Goal: Task Accomplishment & Management: Manage account settings

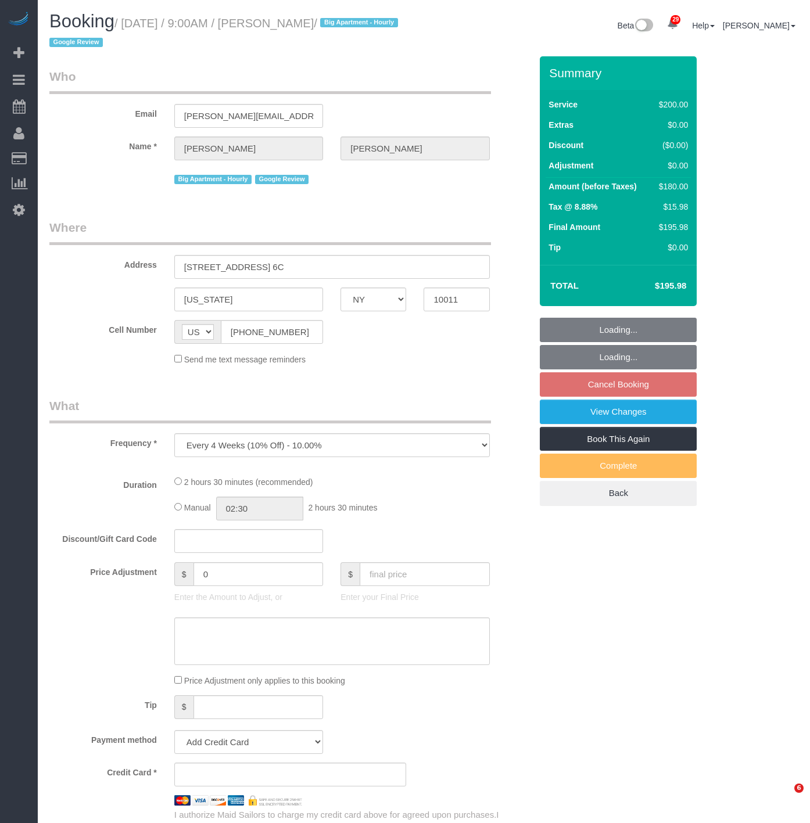
select select "NY"
select select "number:57"
select select "number:70"
select select "number:15"
select select "number:5"
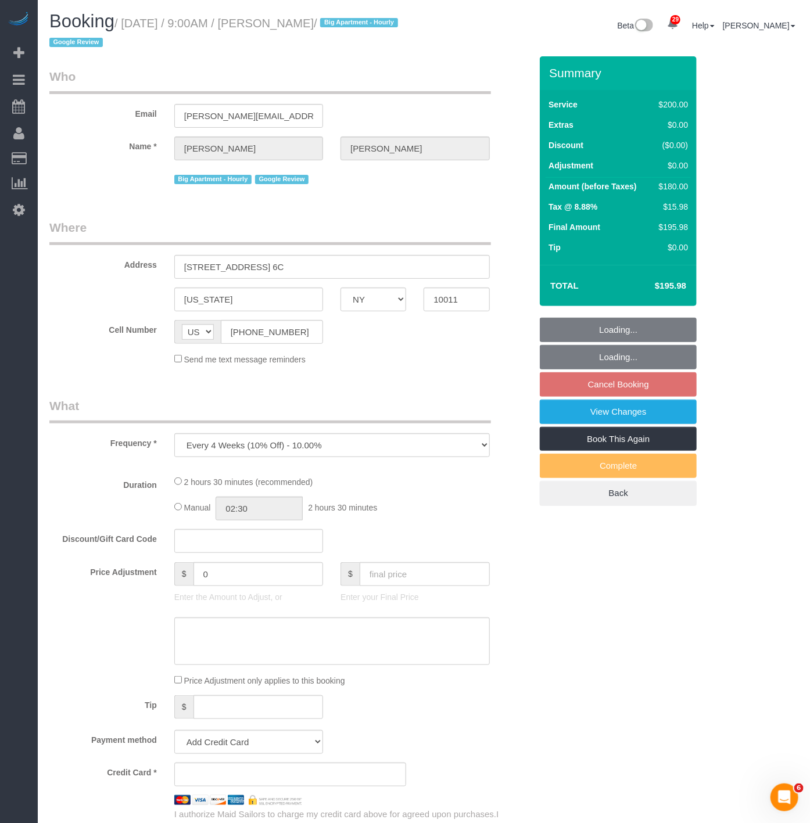
scroll to position [1744, 810]
select select "spot341"
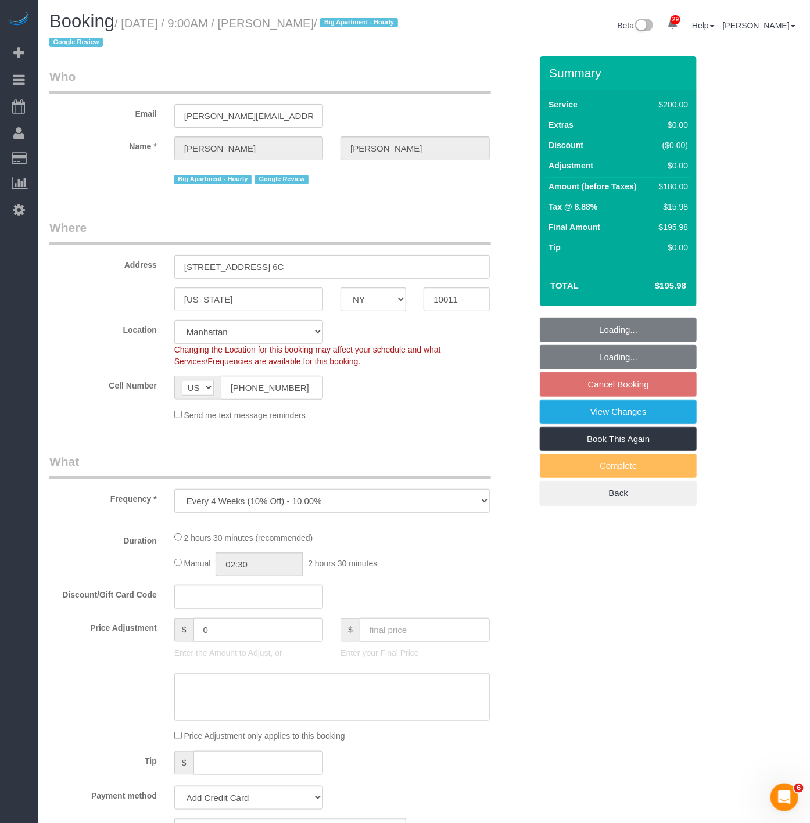
select select "object:13729"
select select "string:stripe-pm_1Qgbbh4VGloSiKo7pOyHQVUS"
select select "150"
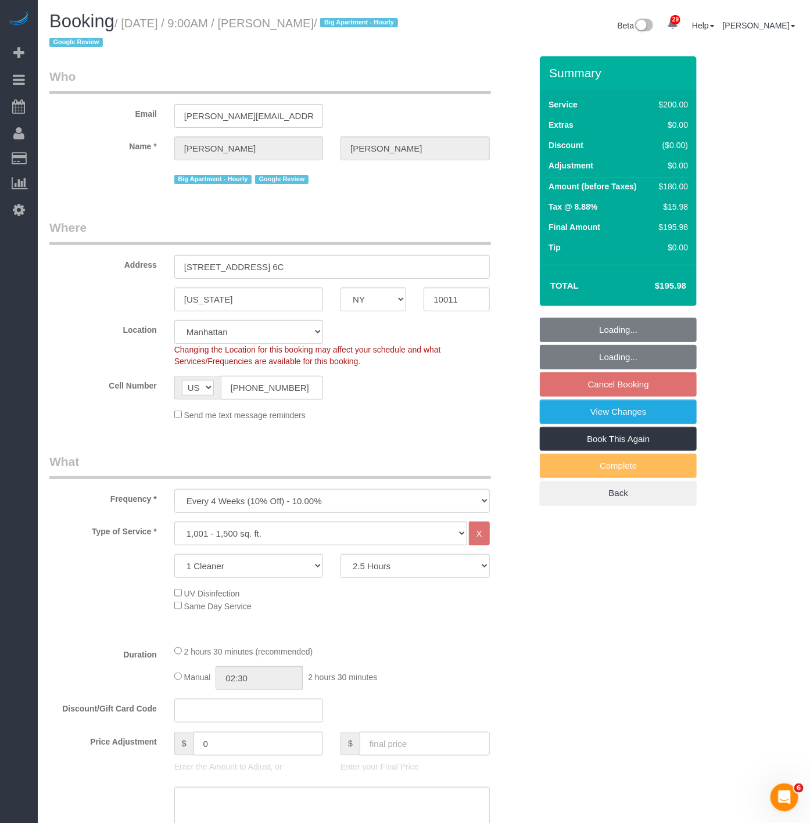
scroll to position [1825, 810]
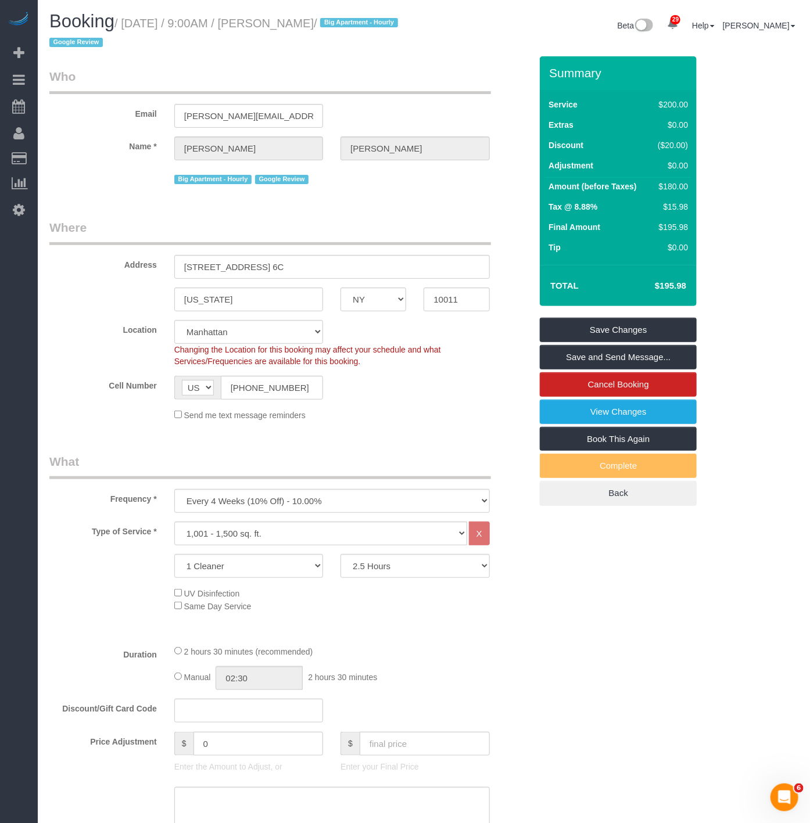
drag, startPoint x: 528, startPoint y: 642, endPoint x: 560, endPoint y: 642, distance: 31.4
click at [530, 642] on fieldset "What Frequency * One Time Weekly (20% Off) - 20.00% Every 2 Weeks (15% Off) - 1…" at bounding box center [289, 692] width 481 height 479
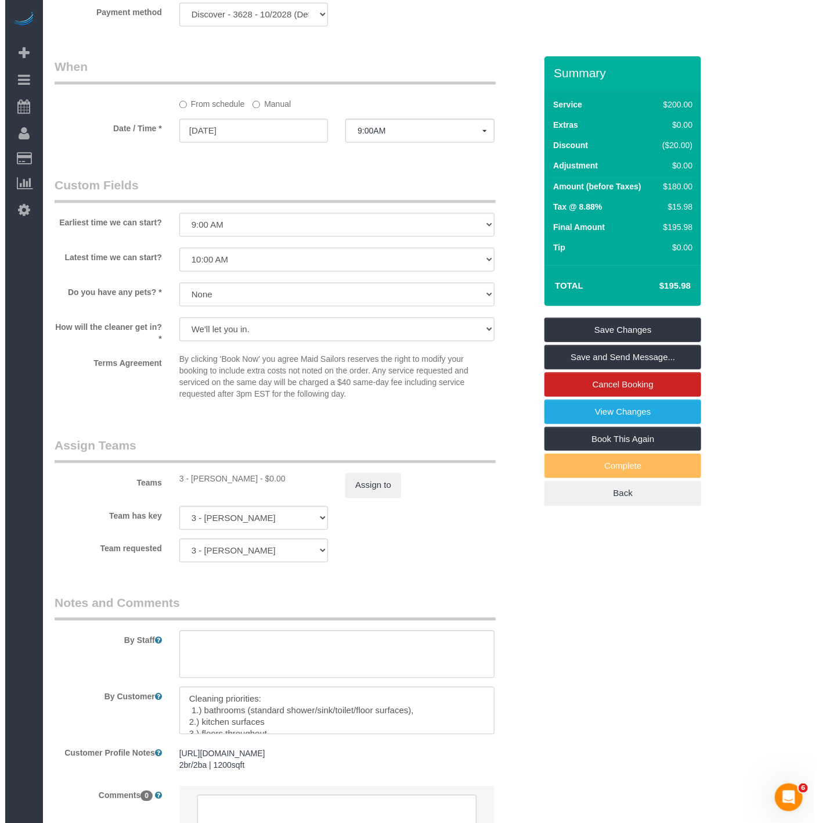
scroll to position [903, 0]
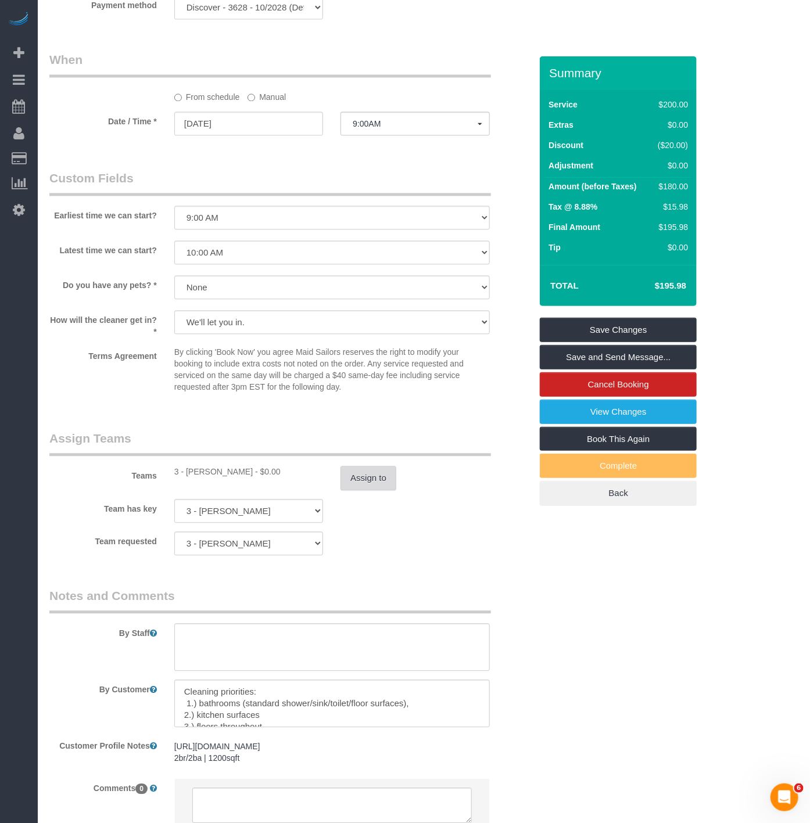
click at [368, 484] on button "Assign to" at bounding box center [368, 478] width 56 height 24
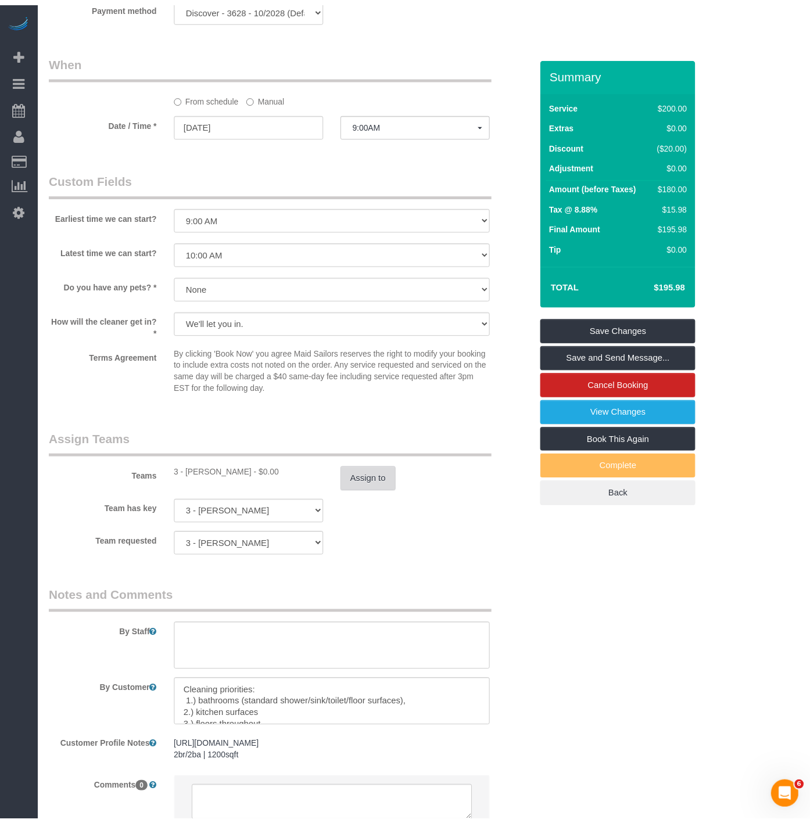
scroll to position [1825, 819]
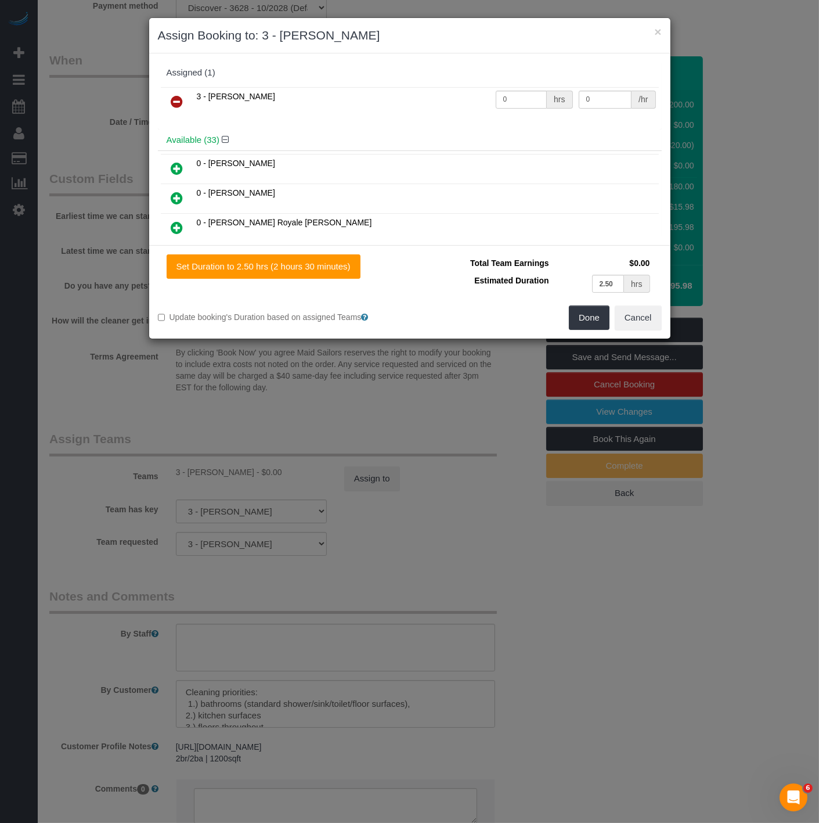
click at [181, 99] on icon at bounding box center [177, 102] width 12 height 14
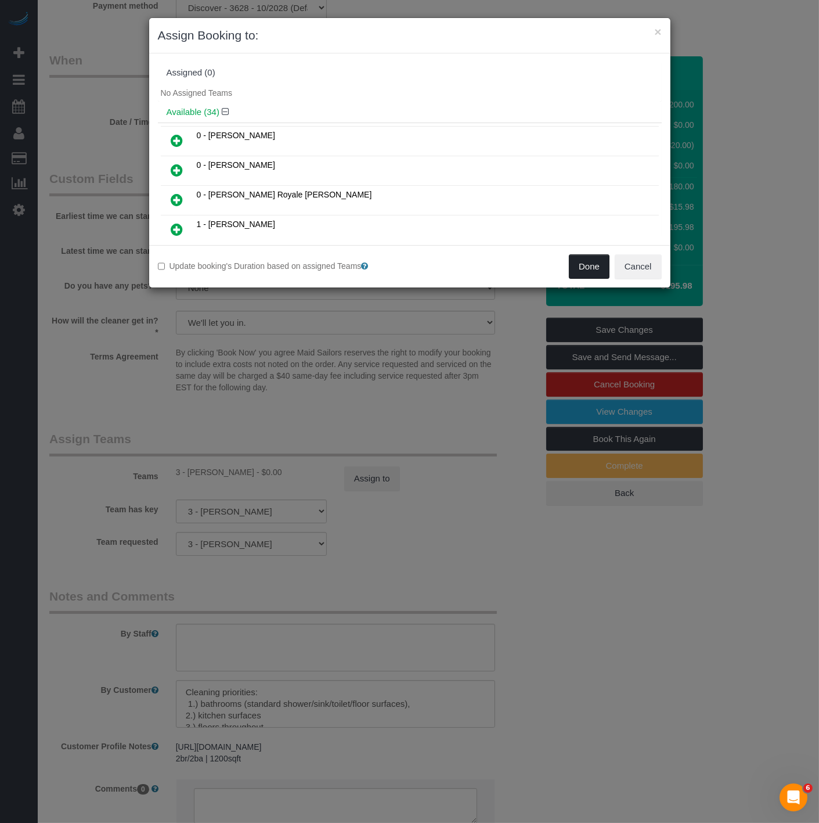
click at [602, 269] on button "Done" at bounding box center [589, 266] width 41 height 24
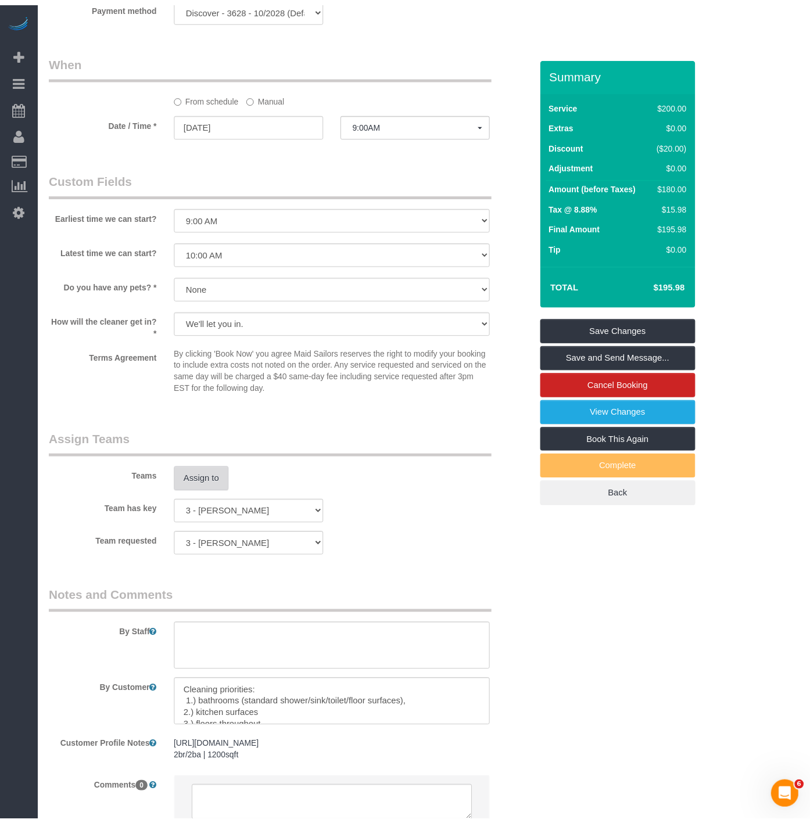
scroll to position [56247, 57262]
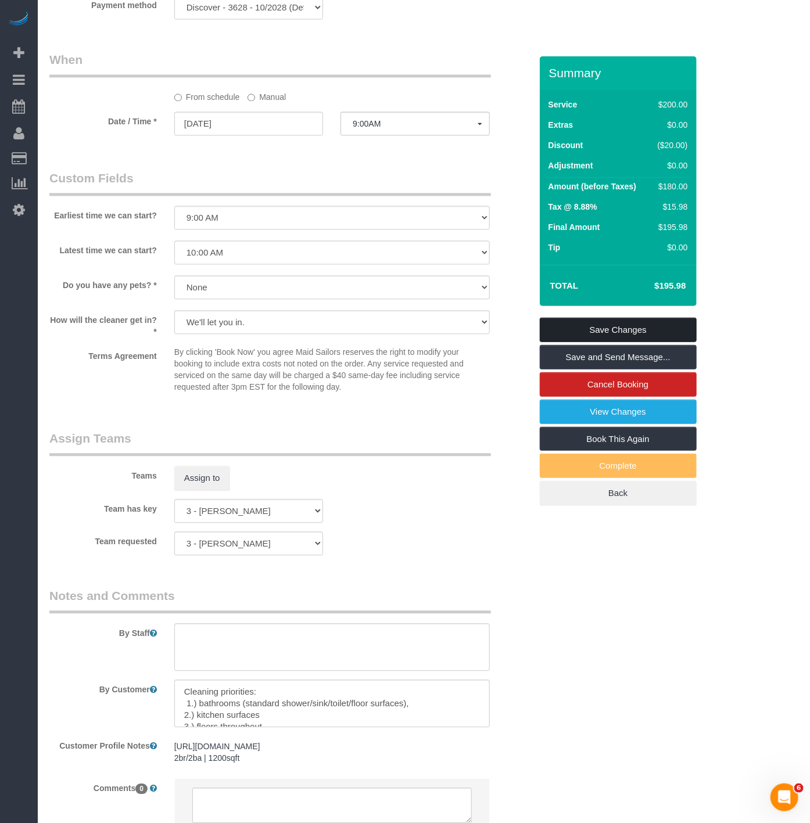
click at [605, 322] on link "Save Changes" at bounding box center [617, 330] width 157 height 24
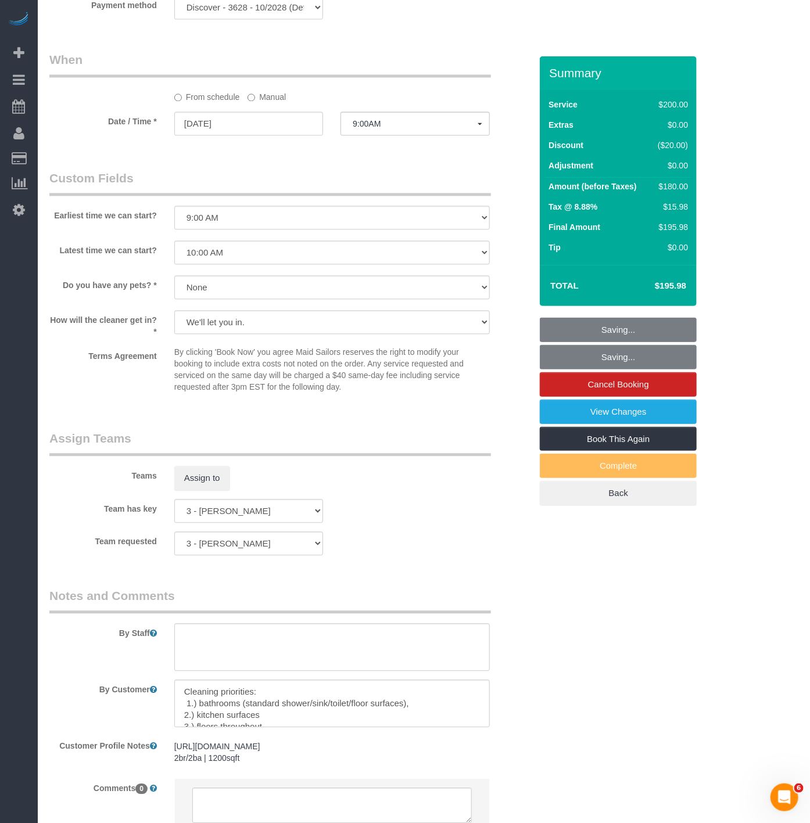
scroll to position [1825, 819]
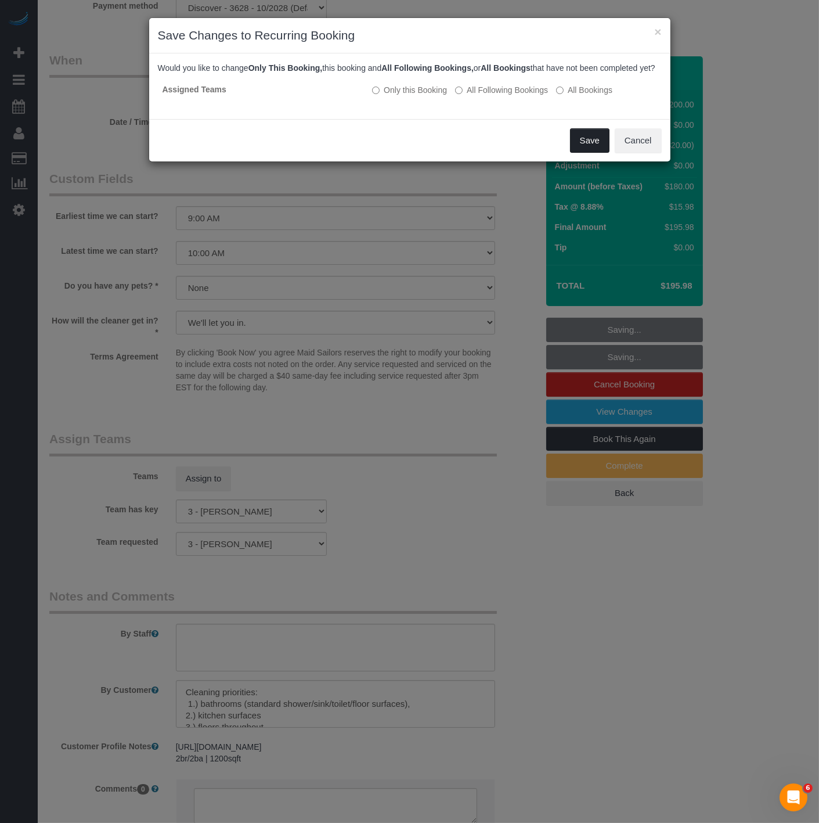
click at [579, 151] on button "Save" at bounding box center [589, 140] width 39 height 24
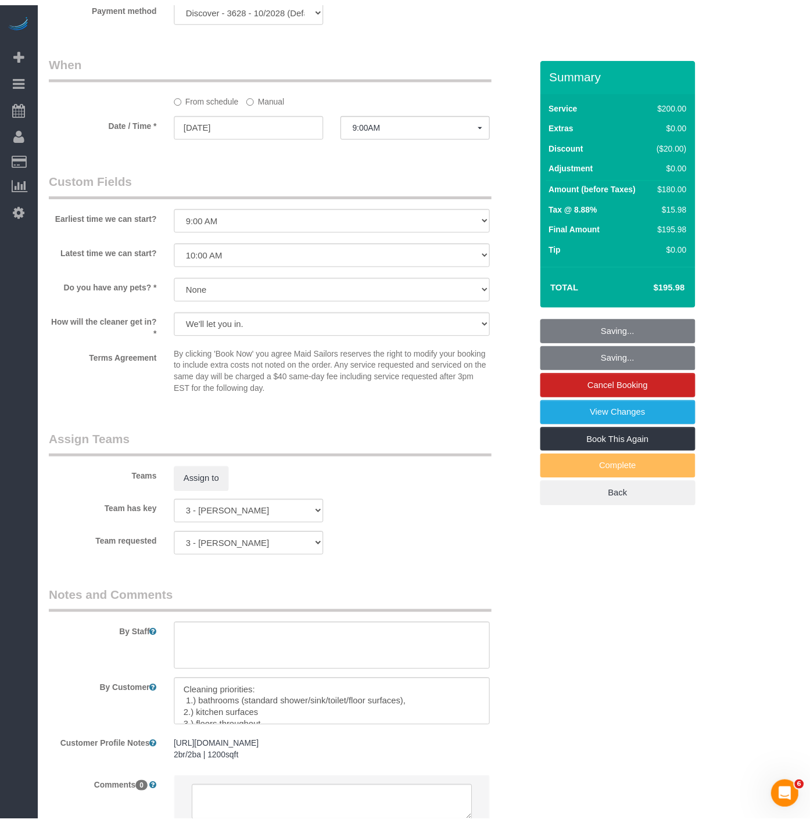
scroll to position [56247, 57262]
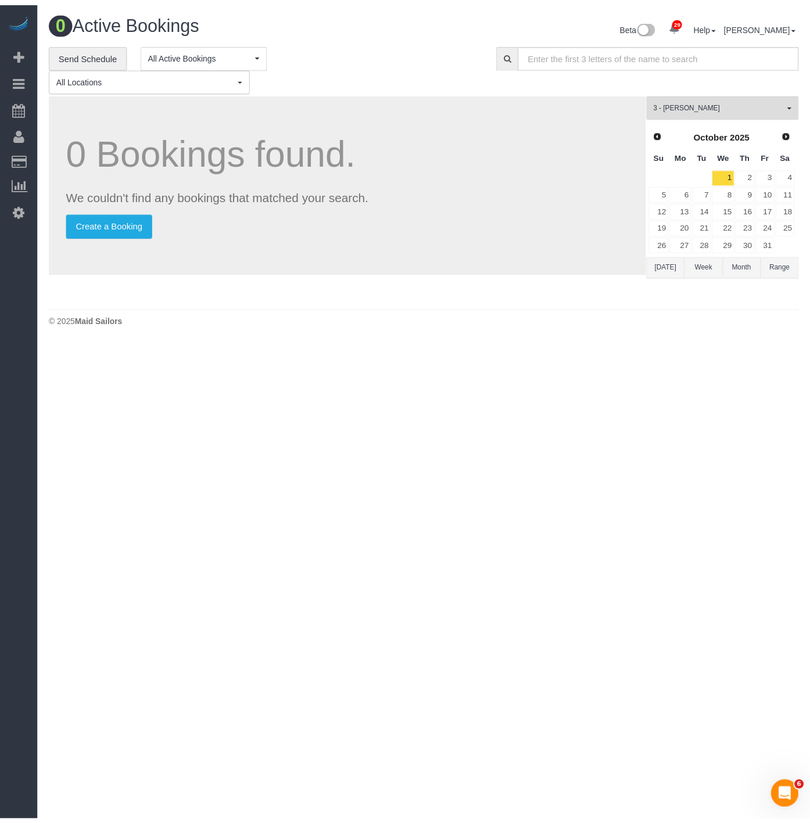
scroll to position [344, 819]
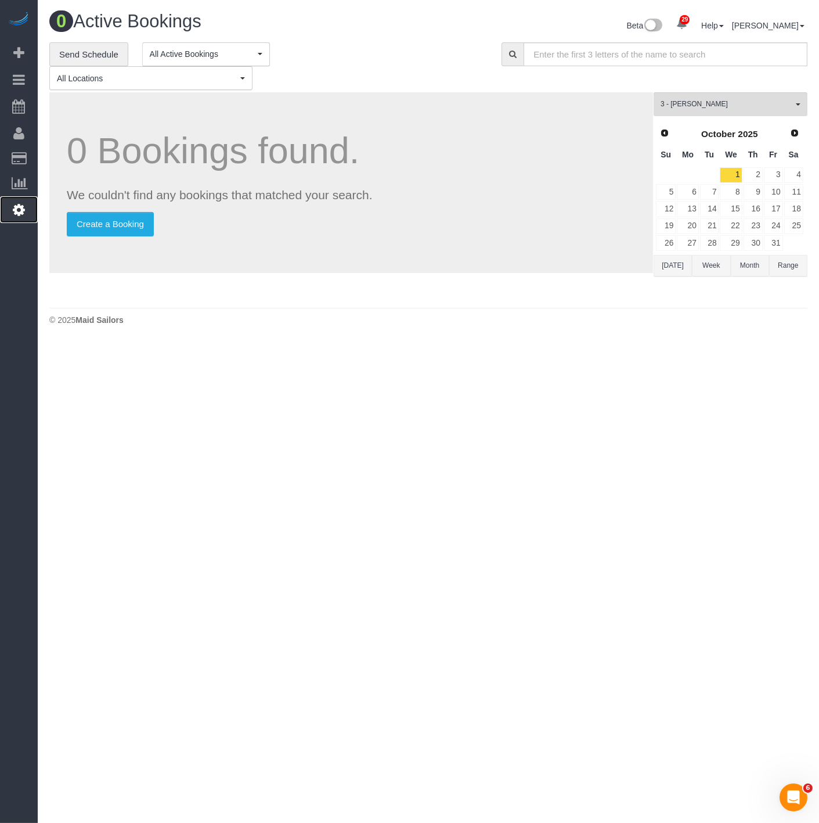
click at [24, 204] on icon at bounding box center [19, 210] width 12 height 14
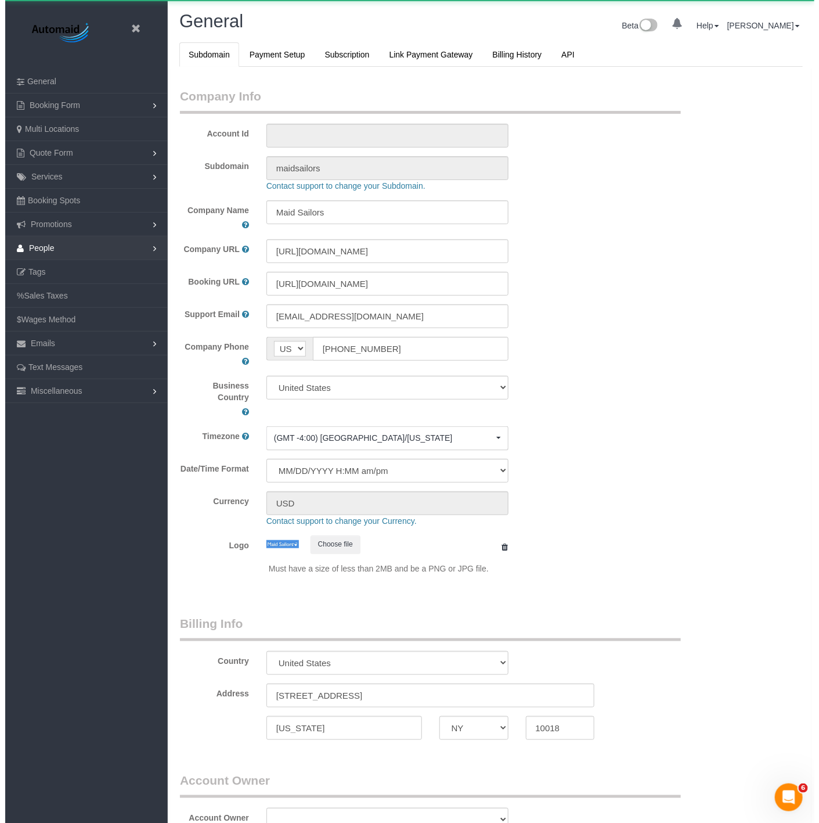
scroll to position [2542, 810]
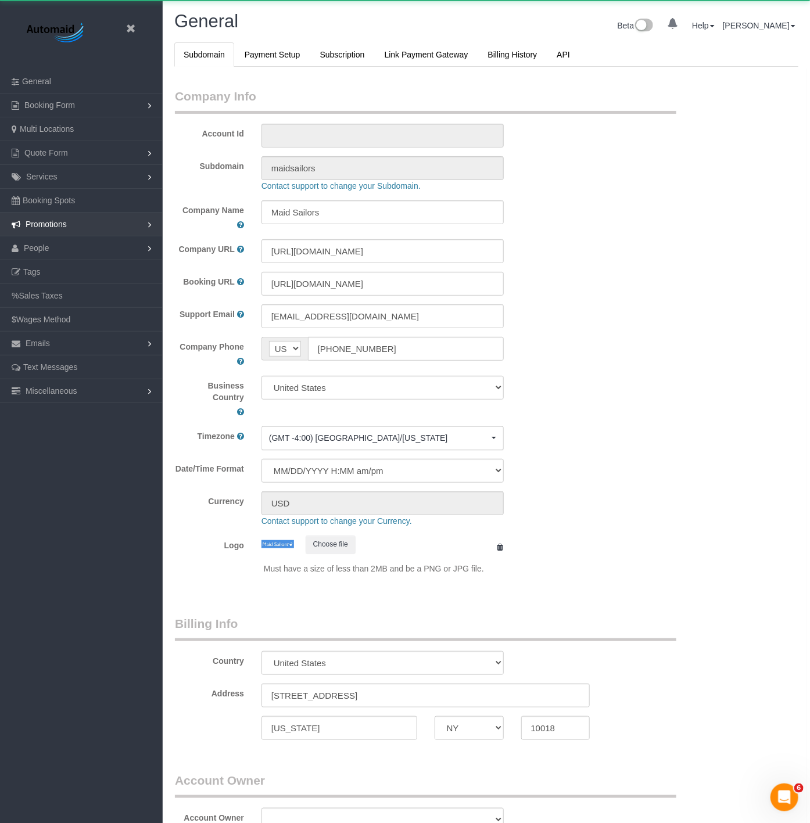
select select "425"
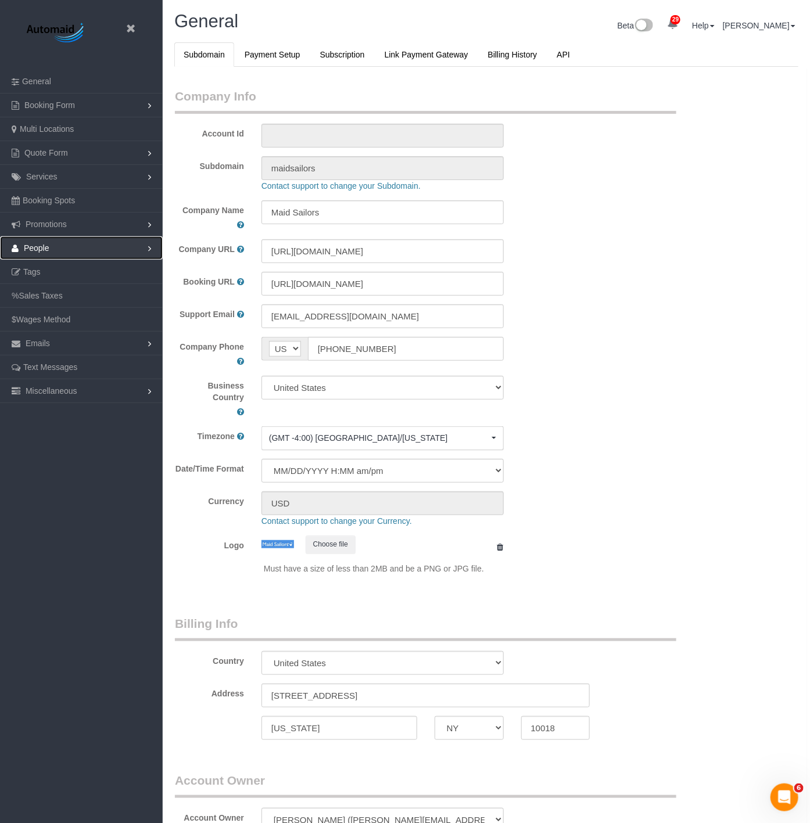
click at [71, 252] on link "People" at bounding box center [81, 247] width 163 height 23
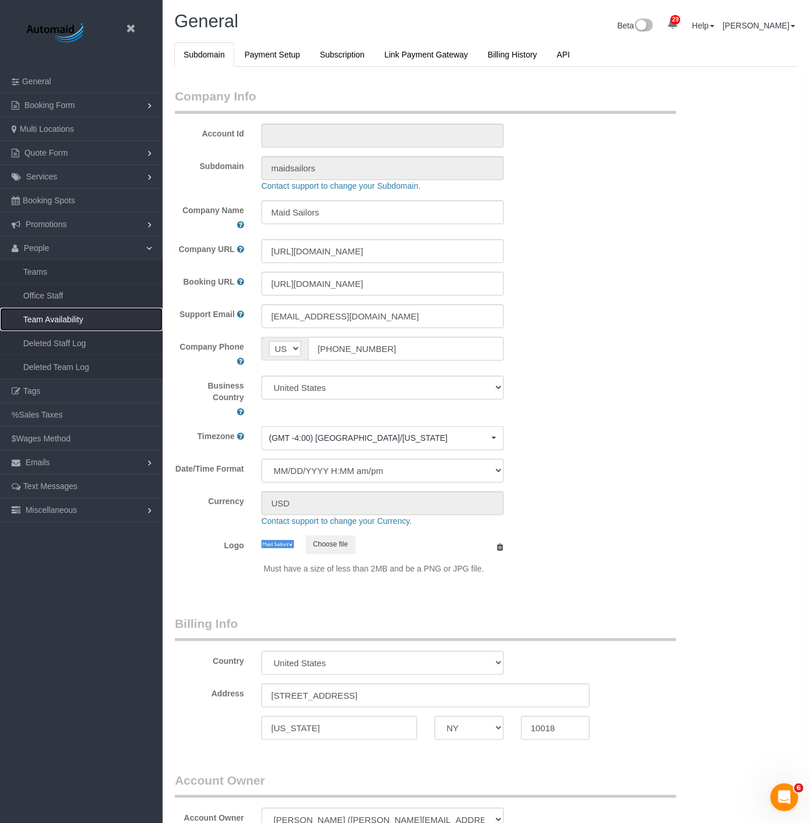
click at [55, 319] on link "Team Availability" at bounding box center [81, 319] width 163 height 23
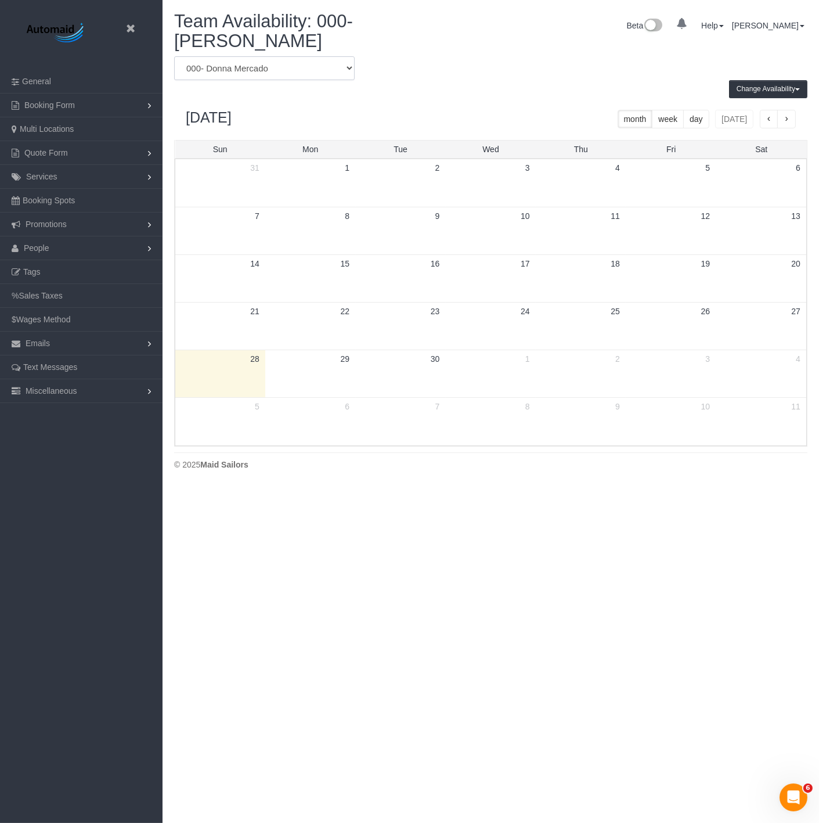
scroll to position [57585, 57252]
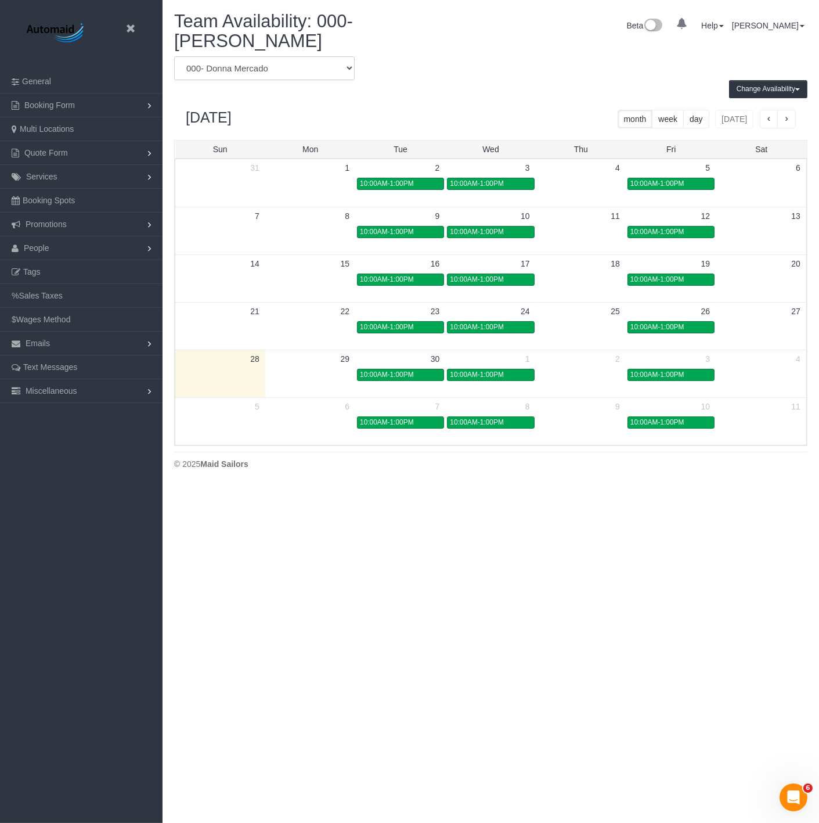
click at [217, 76] on select "* - K.J. *Irene Flores - Test 0 - Christopher Garrett 0 - Delilah Calzada 0 - E…" at bounding box center [264, 68] width 181 height 24
select select "number:33974"
click at [174, 56] on select "* - K.J. *Irene Flores - Test 0 - Christopher Garrett 0 - Delilah Calzada 0 - E…" at bounding box center [264, 68] width 181 height 24
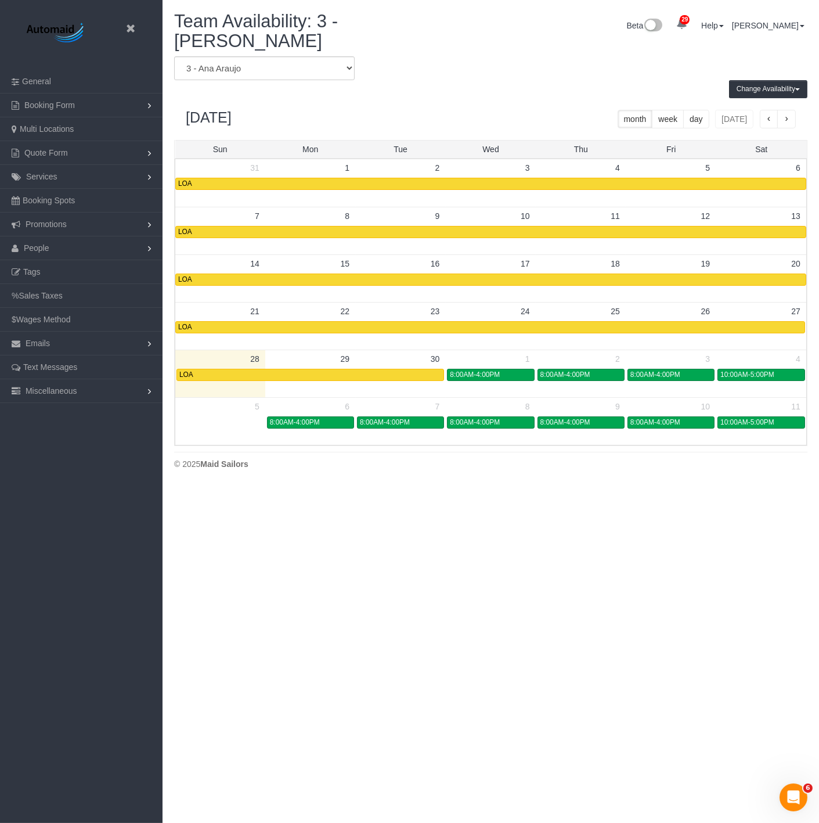
scroll to position [57598, 57252]
click at [466, 370] on span "8:00AM-4:00PM" at bounding box center [475, 374] width 50 height 8
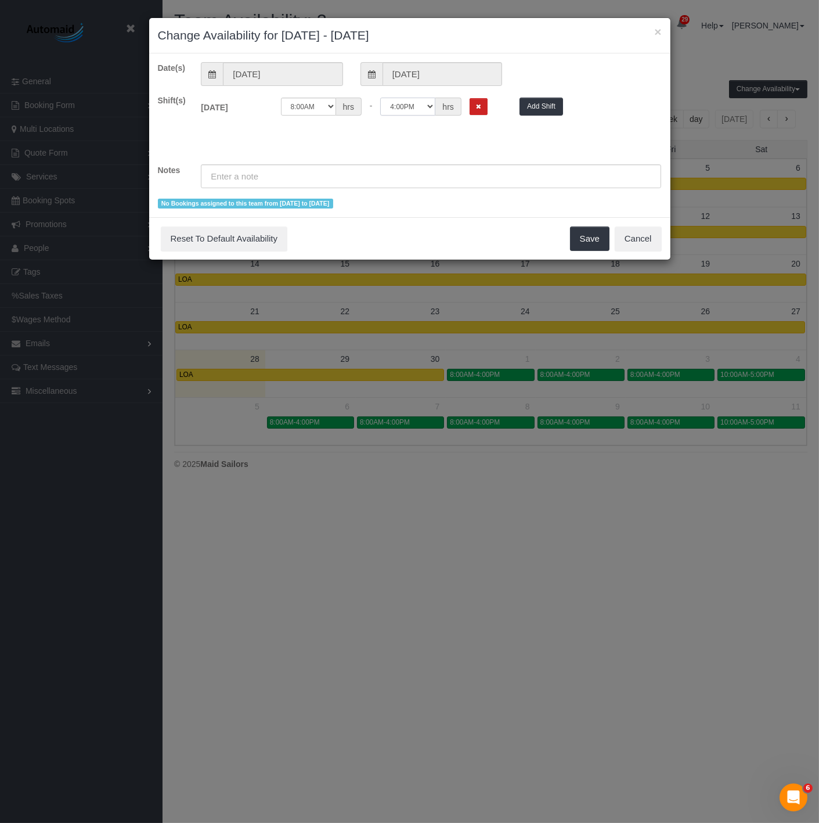
click at [407, 103] on select "12:00AM 12:05AM 12:10AM 12:15AM 12:20AM 12:25AM 12:30AM 12:35AM 12:40AM 12:45AM…" at bounding box center [407, 107] width 55 height 18
select select "string:12:00"
click at [380, 98] on select "12:00AM 12:05AM 12:10AM 12:15AM 12:20AM 12:25AM 12:30AM 12:35AM 12:40AM 12:45AM…" at bounding box center [407, 107] width 55 height 18
click at [409, 181] on input "text" at bounding box center [431, 176] width 461 height 24
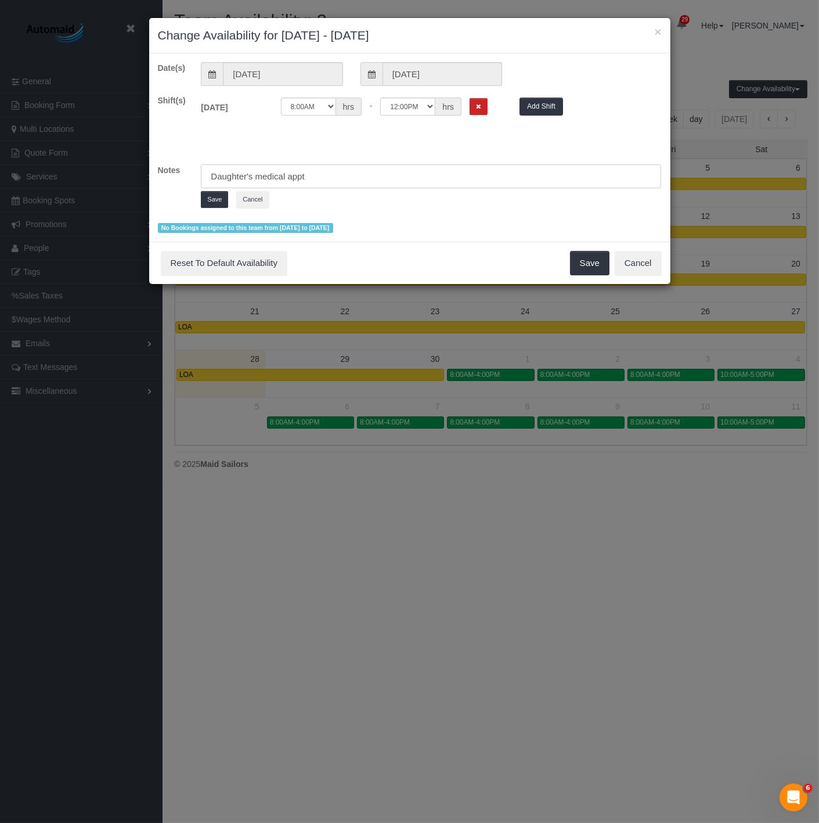
type input "Daughter's medical appt"
click at [207, 189] on div "Daughter's medical appt Save Cancel" at bounding box center [431, 186] width 461 height 44
click at [207, 193] on button "Save" at bounding box center [214, 199] width 27 height 17
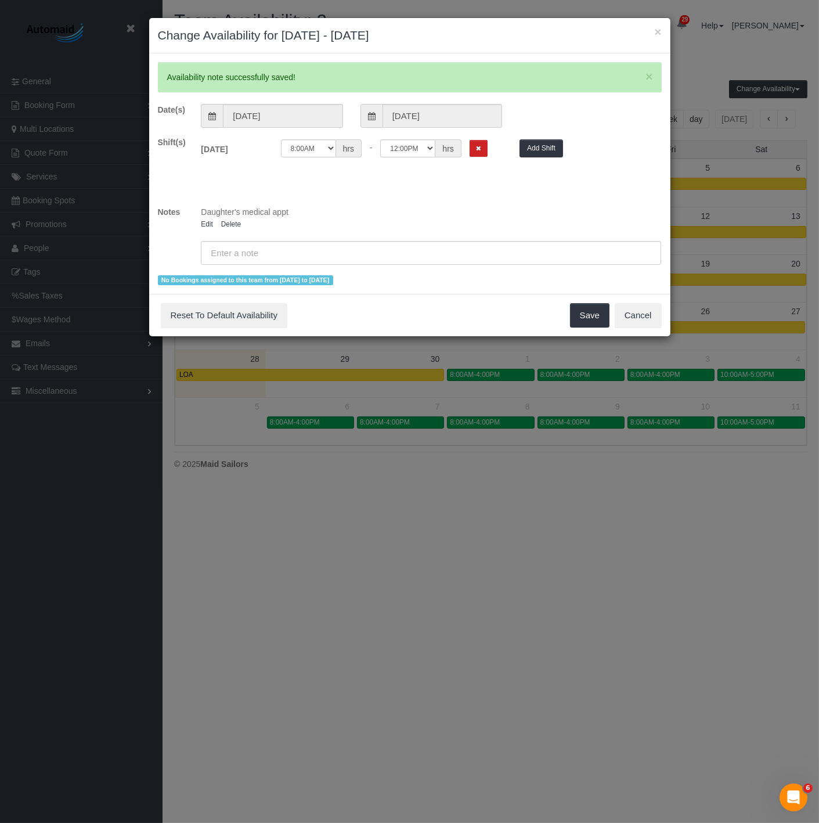
click at [578, 291] on div "× Availability note successfully saved! Date(s) 10/01/2025 10/01/2025 Shift(s) …" at bounding box center [409, 173] width 521 height 240
click at [578, 298] on div "Save Reset To Default Availability Cancel" at bounding box center [409, 315] width 521 height 42
click at [588, 310] on button "Save" at bounding box center [589, 315] width 39 height 24
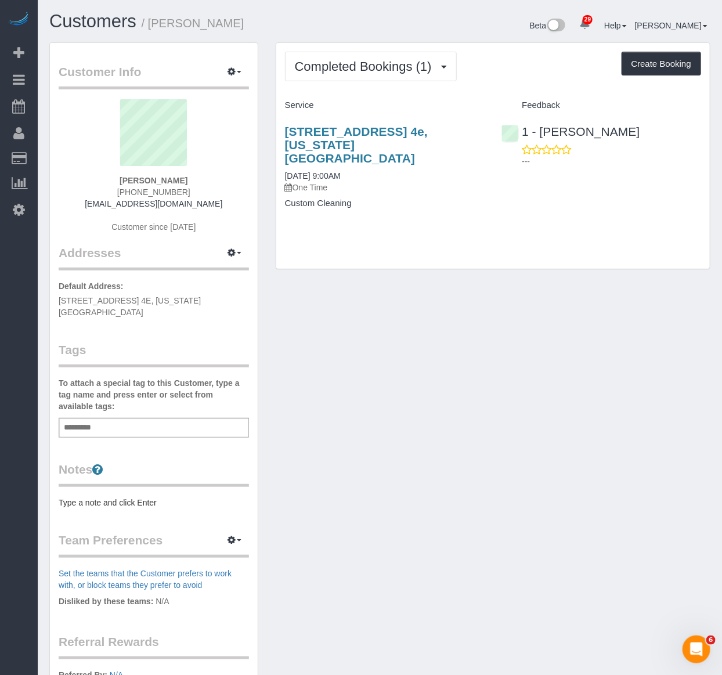
drag, startPoint x: 247, startPoint y: 300, endPoint x: 55, endPoint y: 299, distance: 192.8
click at [55, 299] on div "Customer Info Edit Contact Info Send Message Email Preferences Special Sales Ta…" at bounding box center [154, 431] width 208 height 777
copy span "175 West 95th Street, Apt. 4E, New York, NY 10025"
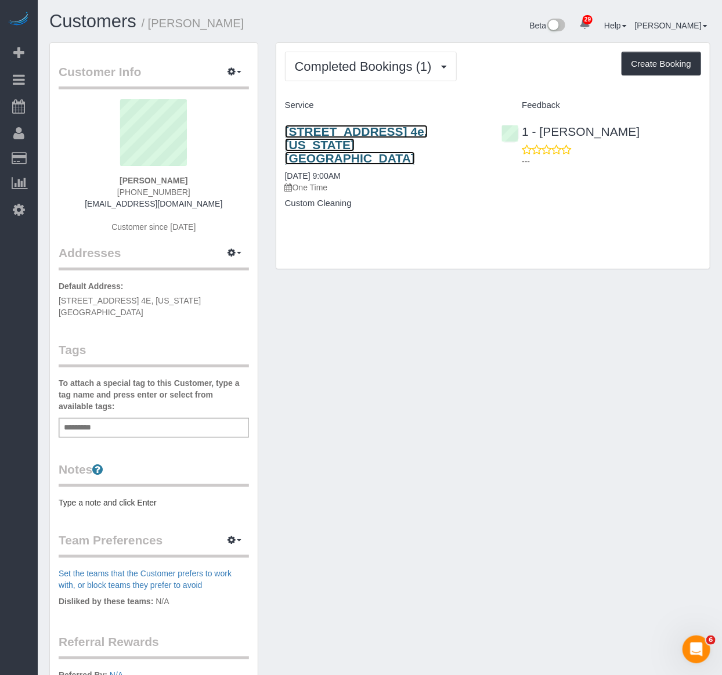
click at [403, 138] on link "175 West 95th Street, Apt. 4e, New York, NY 10025" at bounding box center [356, 145] width 143 height 40
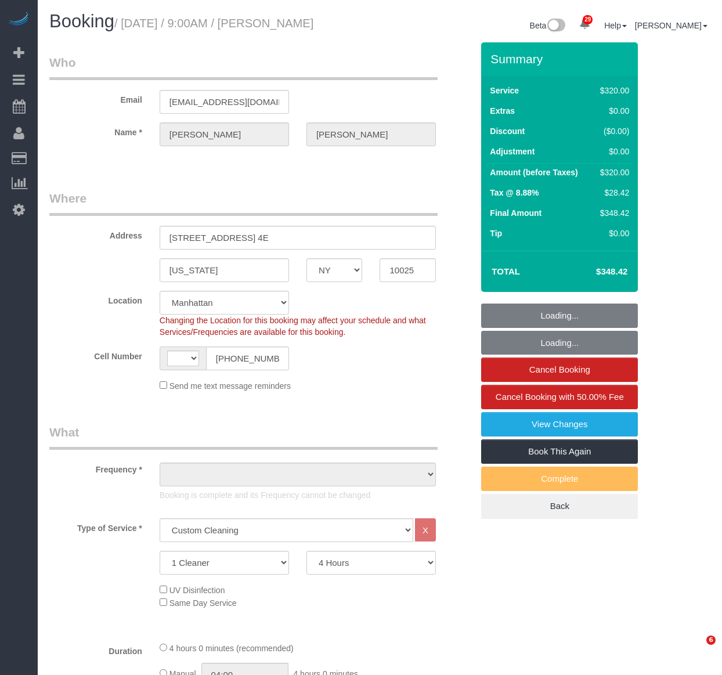
select select "NY"
select select "240"
select select "string:[GEOGRAPHIC_DATA]"
select select "string:stripe-pm_1RLA1H4VGloSiKo74mUMgqPe"
select select "object:1091"
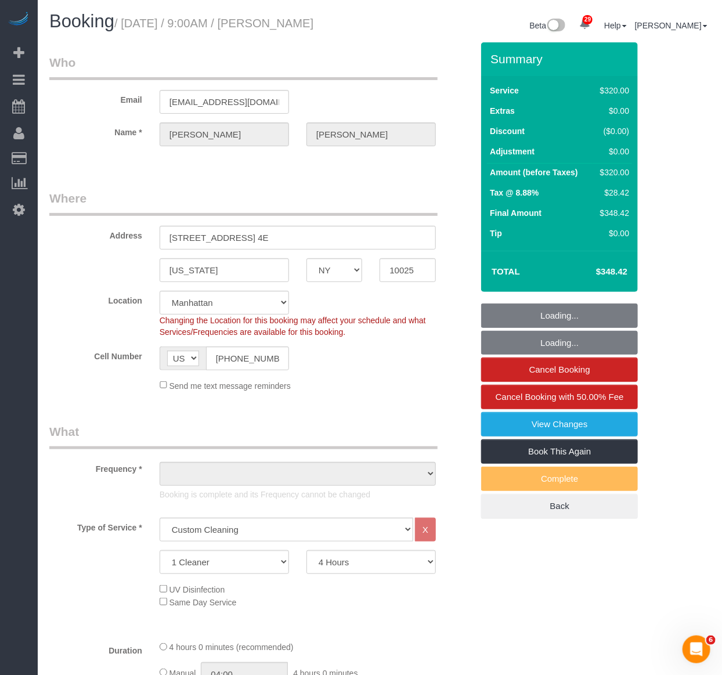
select select "number:57"
select select "number:75"
select select "number:15"
select select "number:6"
select select "spot1"
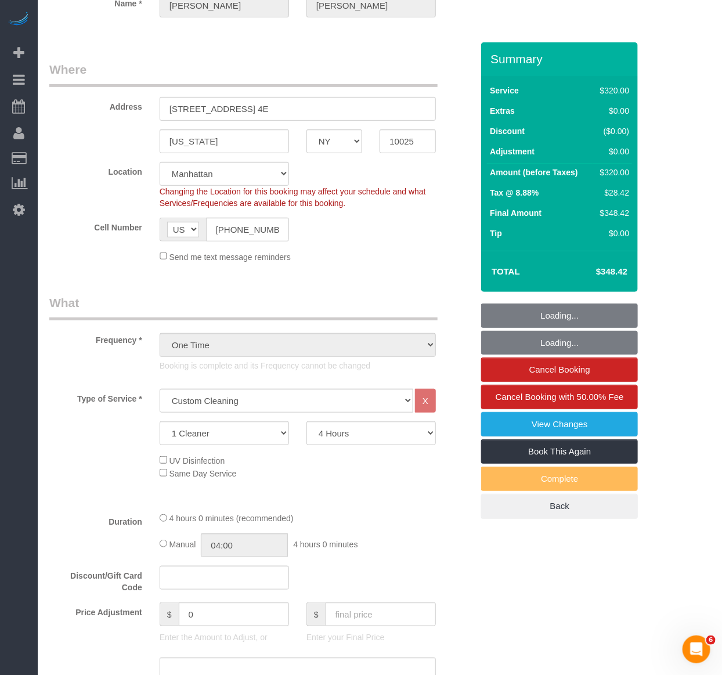
select select "object:1520"
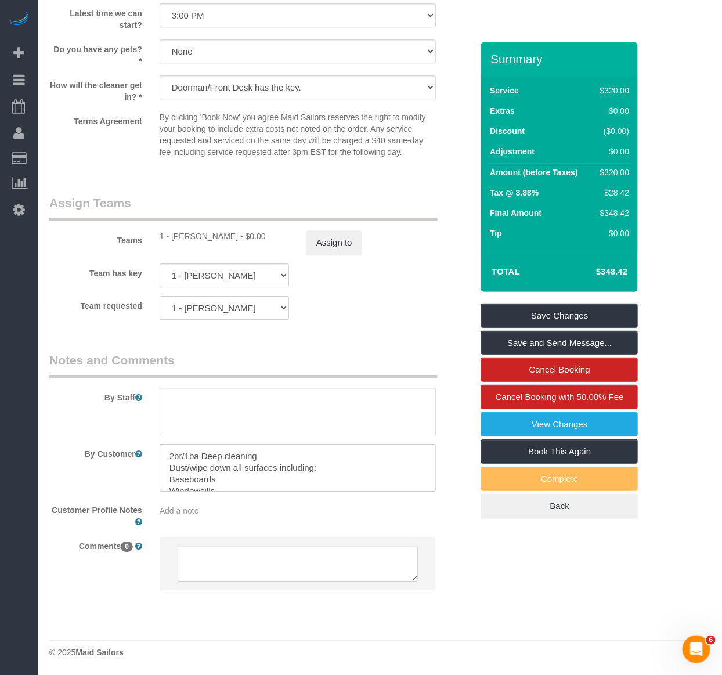
scroll to position [908, 0]
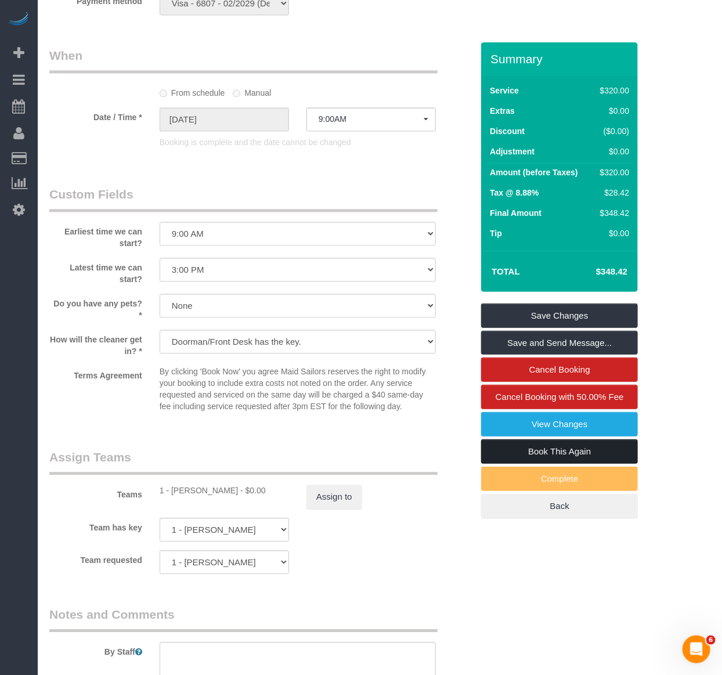
click at [577, 455] on link "Book This Again" at bounding box center [559, 452] width 157 height 24
select select "NY"
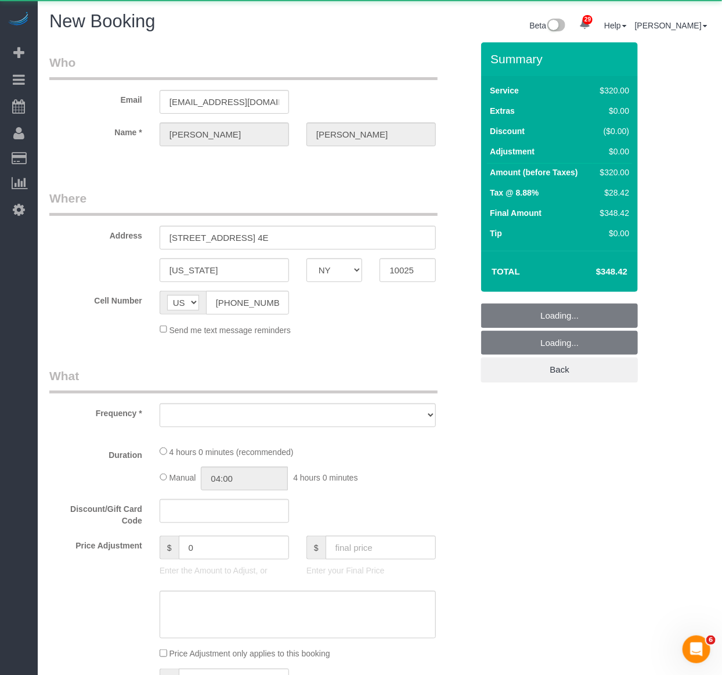
select select "string:stripe-pm_1RLA1H4VGloSiKo74mUMgqPe"
select select "number:57"
select select "number:75"
select select "number:15"
select select "number:6"
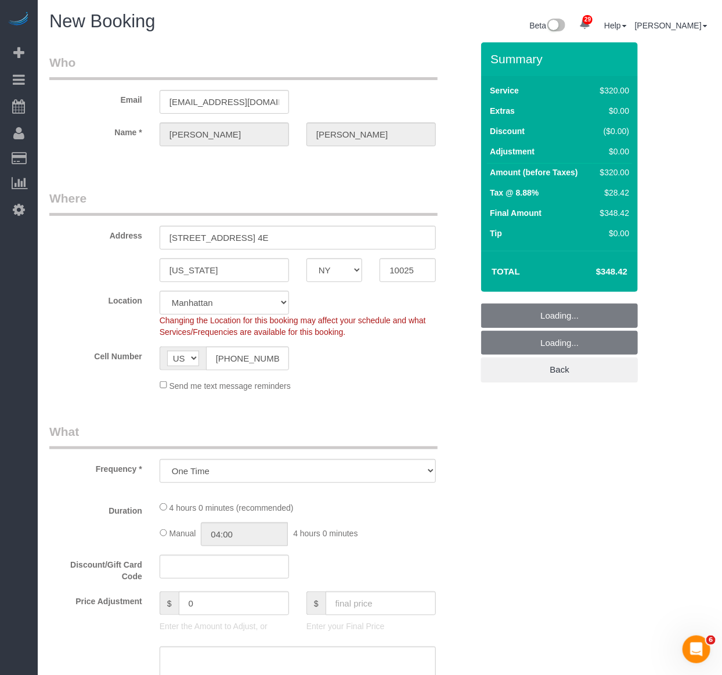
select select "object:2899"
select select "240"
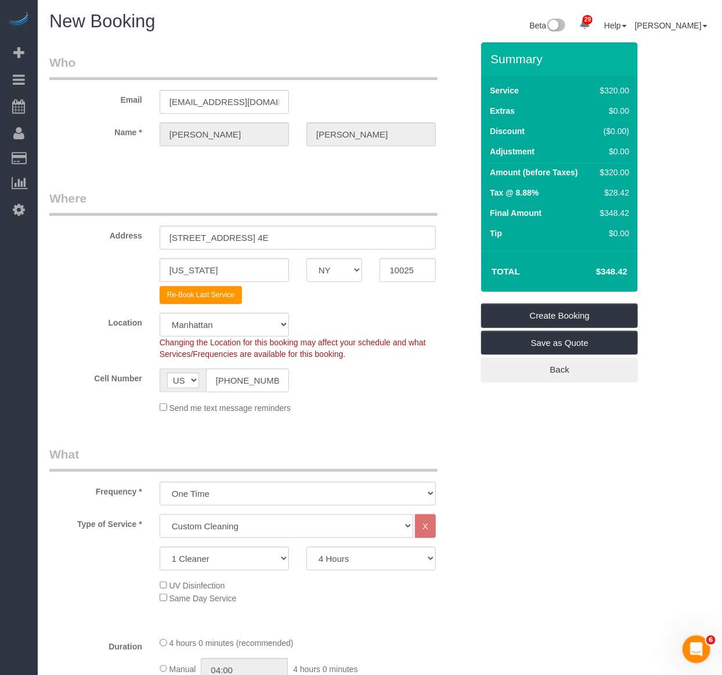
click at [262, 521] on select "Under 1,000 sq. ft. 1,001 - 1,500 sq. ft. 1,500+ sq. ft. Custom Cleaning Office…" at bounding box center [287, 527] width 254 height 24
select select "object:2908"
select select "216"
click at [160, 515] on select "Under 1,000 sq. ft. 1,001 - 1,500 sq. ft. 1,500+ sq. ft. Custom Cleaning Office…" at bounding box center [287, 527] width 254 height 24
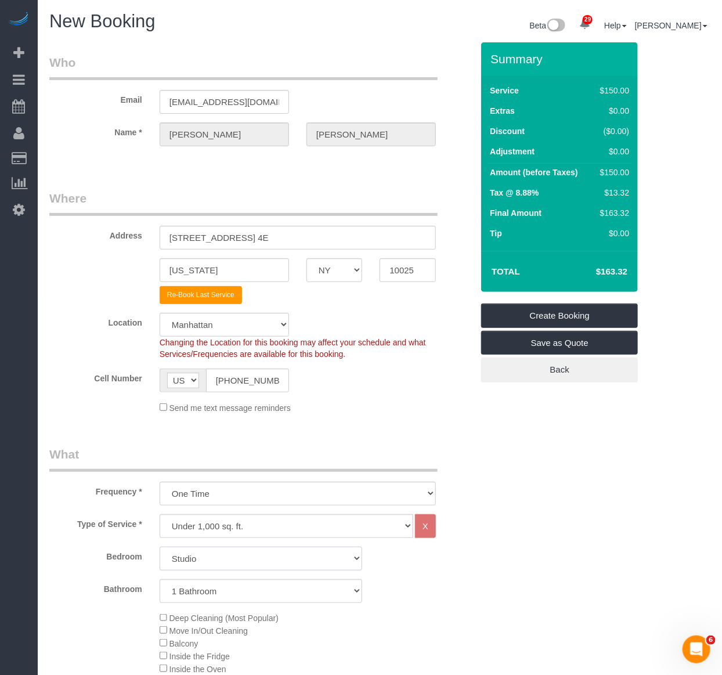
click at [268, 562] on select "Studio 1 Bedroom 2 Bedrooms 3 Bedrooms" at bounding box center [261, 559] width 203 height 24
select select "2"
click at [160, 548] on select "Studio 1 Bedroom 2 Bedrooms 3 Bedrooms" at bounding box center [261, 559] width 203 height 24
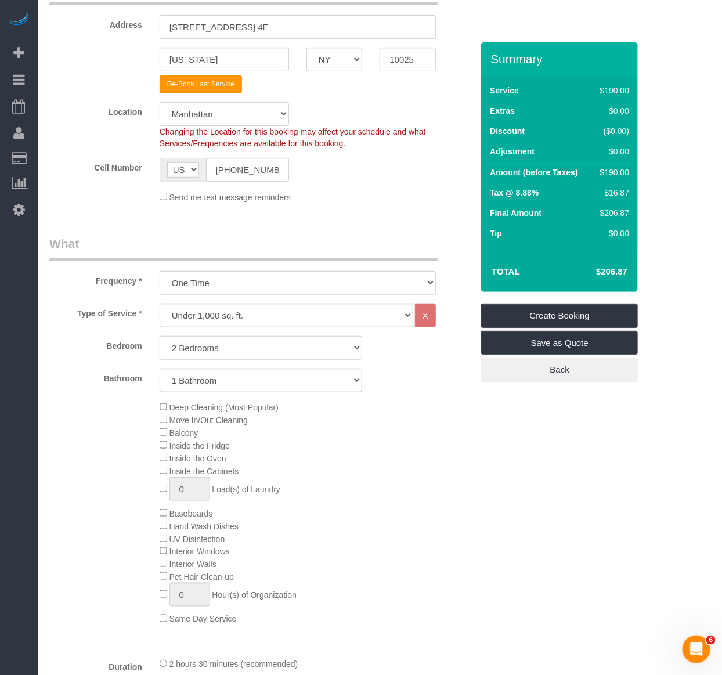
scroll to position [193, 0]
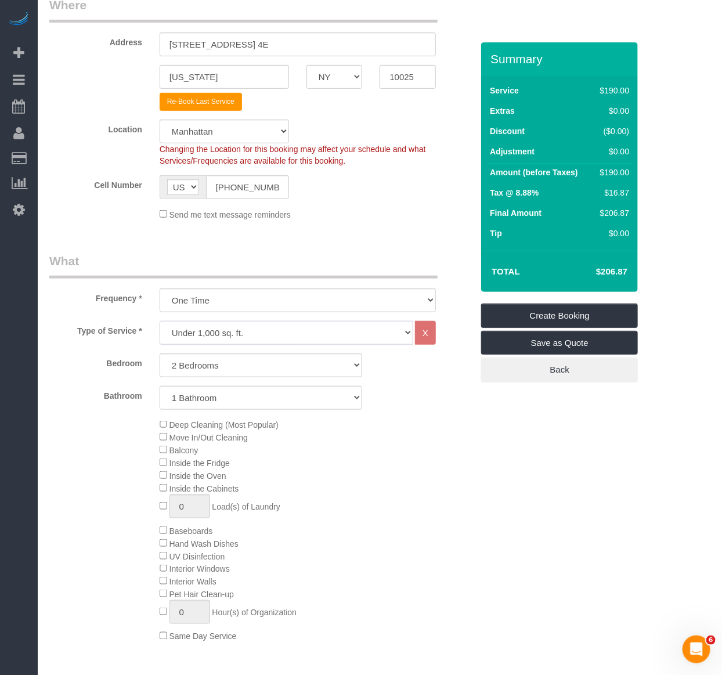
click at [277, 334] on select "Under 1,000 sq. ft. 1,001 - 1,500 sq. ft. 1,500+ sq. ft. Custom Cleaning Office…" at bounding box center [287, 333] width 254 height 24
select select "212"
click at [160, 322] on select "Under 1,000 sq. ft. 1,001 - 1,500 sq. ft. 1,500+ sq. ft. Custom Cleaning Office…" at bounding box center [287, 333] width 254 height 24
select select "2"
select select "120"
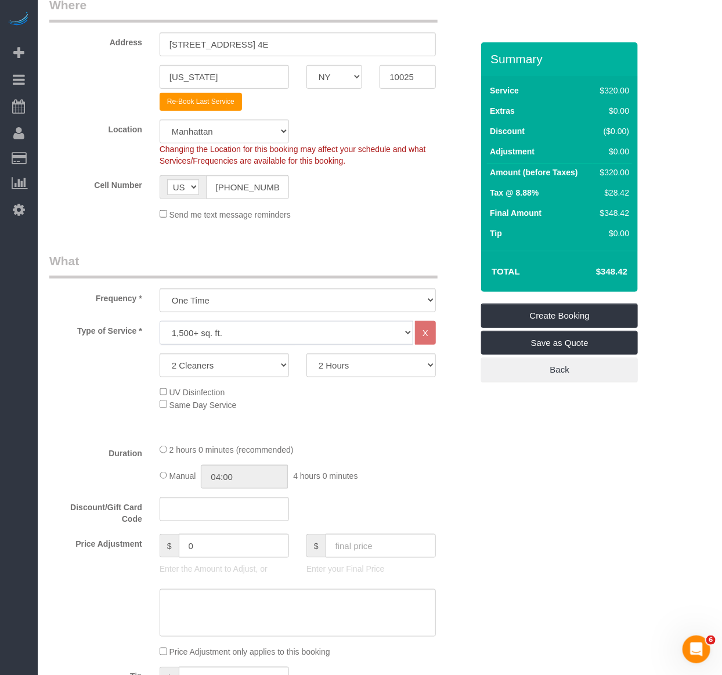
click at [285, 334] on select "Under 1,000 sq. ft. 1,001 - 1,500 sq. ft. 1,500+ sq. ft. Custom Cleaning Office…" at bounding box center [287, 333] width 254 height 24
select select "308"
click at [160, 322] on select "Under 1,000 sq. ft. 1,001 - 1,500 sq. ft. 1,500+ sq. ft. Custom Cleaning Office…" at bounding box center [287, 333] width 254 height 24
click at [260, 372] on select "1 Cleaner 2 Cleaners 3 Cleaners 4 Cleaners 5 Cleaners" at bounding box center [225, 366] width 130 height 24
select select "1"
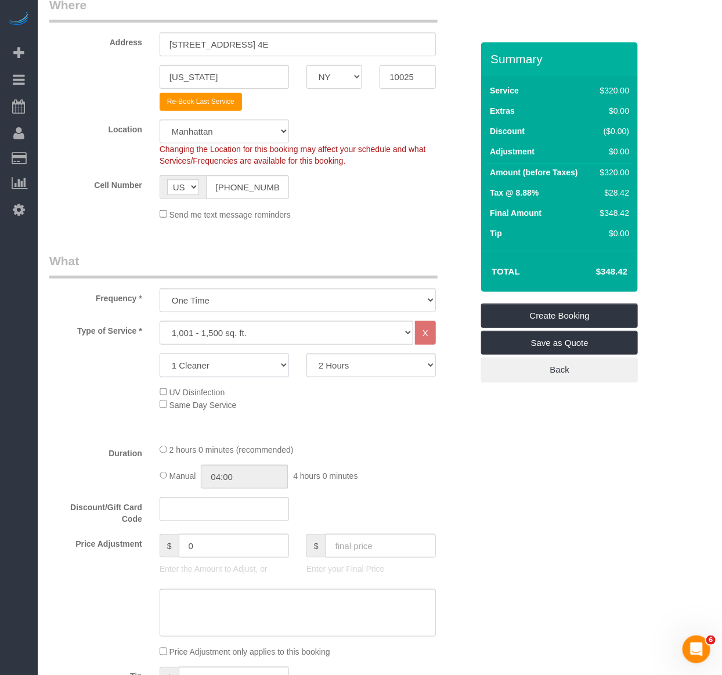
click at [160, 354] on select "1 Cleaner 2 Cleaners 3 Cleaners 4 Cleaners 5 Cleaners" at bounding box center [225, 366] width 130 height 24
click at [281, 346] on div "Type of Service * Under 1,000 sq. ft. 1,001 - 1,500 sq. ft. 1,500+ sq. ft. Cust…" at bounding box center [260, 378] width 423 height 114
click at [283, 334] on select "Under 1,000 sq. ft. 1,001 - 1,500 sq. ft. 1,500+ sq. ft. Custom Cleaning Office…" at bounding box center [287, 333] width 254 height 24
select select "213"
click at [160, 322] on select "Under 1,000 sq. ft. 1,001 - 1,500 sq. ft. 1,500+ sq. ft. Custom Cleaning Office…" at bounding box center [287, 333] width 254 height 24
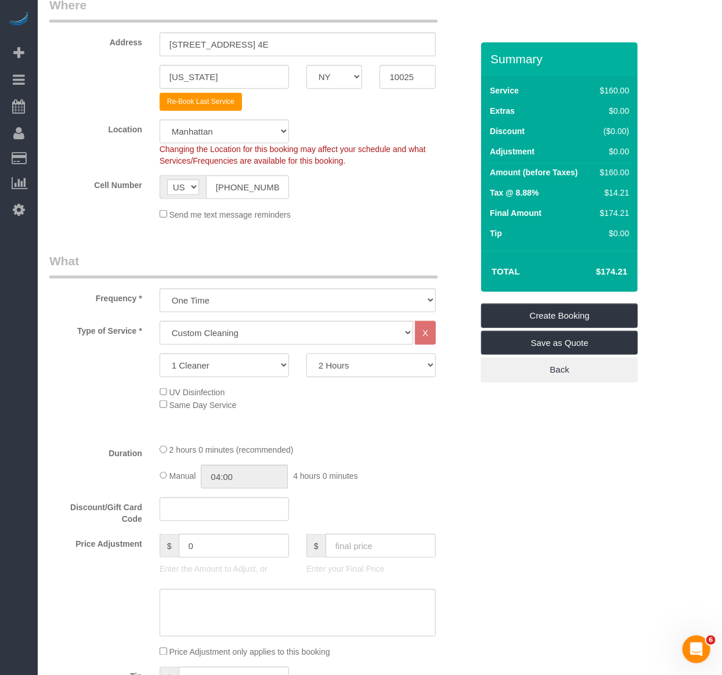
click at [378, 364] on select "2 Hours 2.5 Hours 3 Hours 3.5 Hours 4 Hours 4.5 Hours 5 Hours 5.5 Hours 6 Hours…" at bounding box center [372, 366] width 130 height 24
select select "150"
click at [307, 354] on select "2 Hours 2.5 Hours 3 Hours 3.5 Hours 4 Hours 4.5 Hours 5 Hours 5.5 Hours 6 Hours…" at bounding box center [372, 366] width 130 height 24
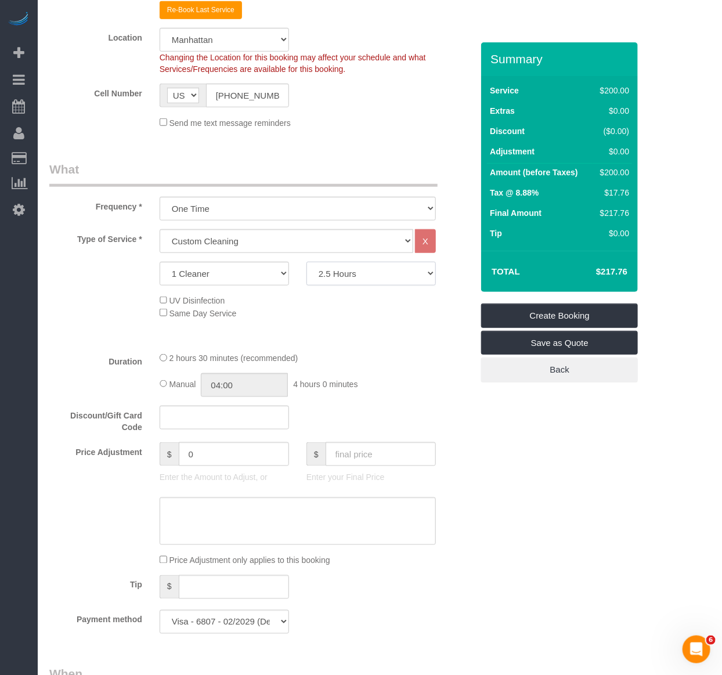
scroll to position [64, 0]
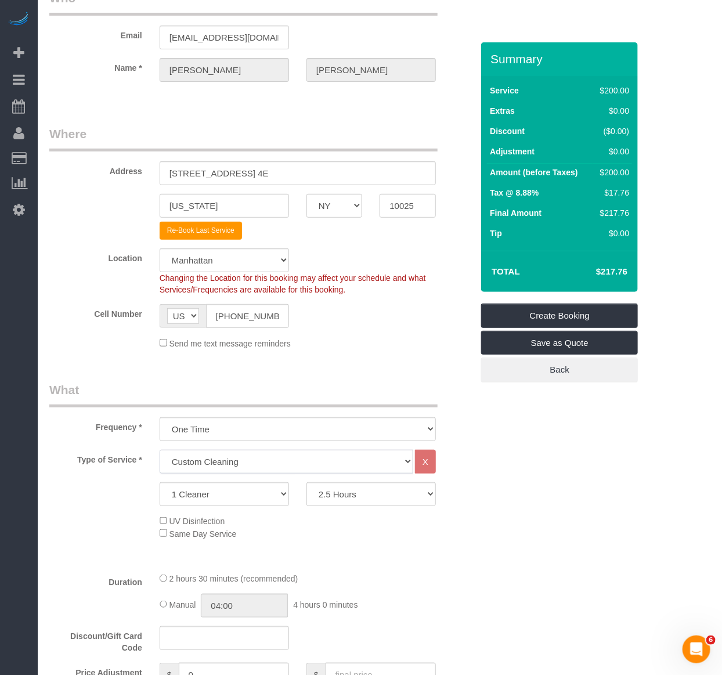
click at [301, 454] on select "Under 1,000 sq. ft. 1,001 - 1,500 sq. ft. 1,500+ sq. ft. Custom Cleaning Office…" at bounding box center [287, 462] width 254 height 24
select select "216"
click at [160, 451] on select "Under 1,000 sq. ft. 1,001 - 1,500 sq. ft. 1,500+ sq. ft. Custom Cleaning Office…" at bounding box center [287, 462] width 254 height 24
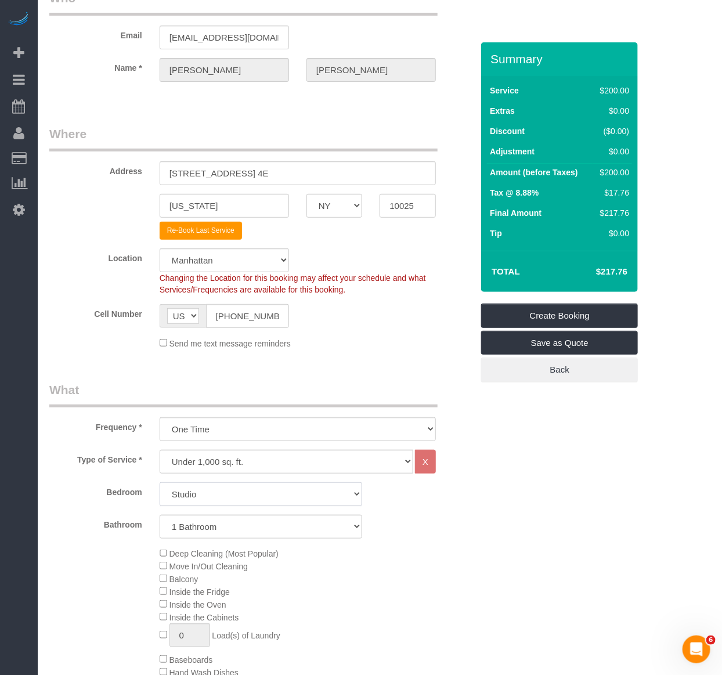
click at [257, 494] on select "Studio 1 Bedroom 2 Bedrooms 3 Bedrooms" at bounding box center [261, 495] width 203 height 24
select select "2"
click at [160, 483] on select "Studio 1 Bedroom 2 Bedrooms 3 Bedrooms" at bounding box center [261, 495] width 203 height 24
click at [315, 241] on fieldset "Where Address 175 West 95th Street, Apt. 4E New York AK AL AR AZ CA CO CT DC DE…" at bounding box center [260, 241] width 423 height 233
click at [471, 555] on div "Deep Cleaning (Most Popular) Move In/Out Cleaning Balcony Inside the Fridge Ins…" at bounding box center [316, 660] width 330 height 225
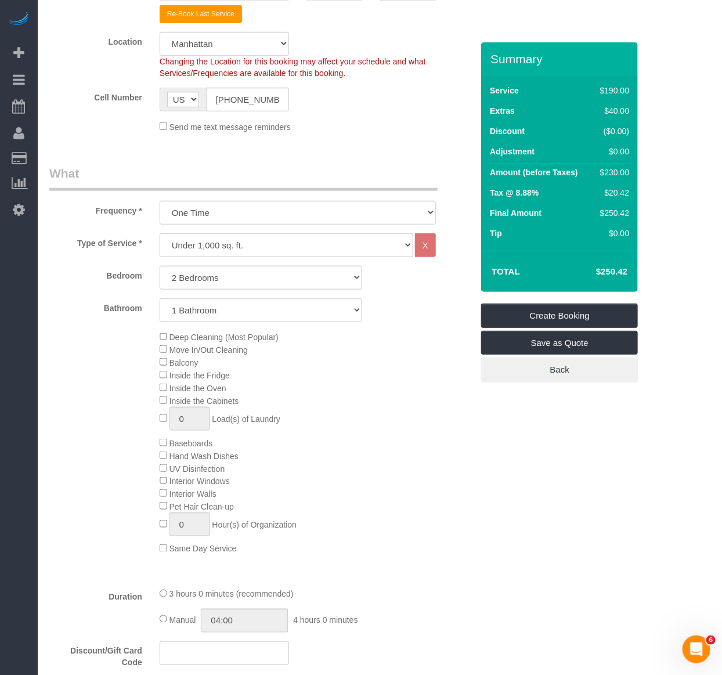
scroll to position [258, 0]
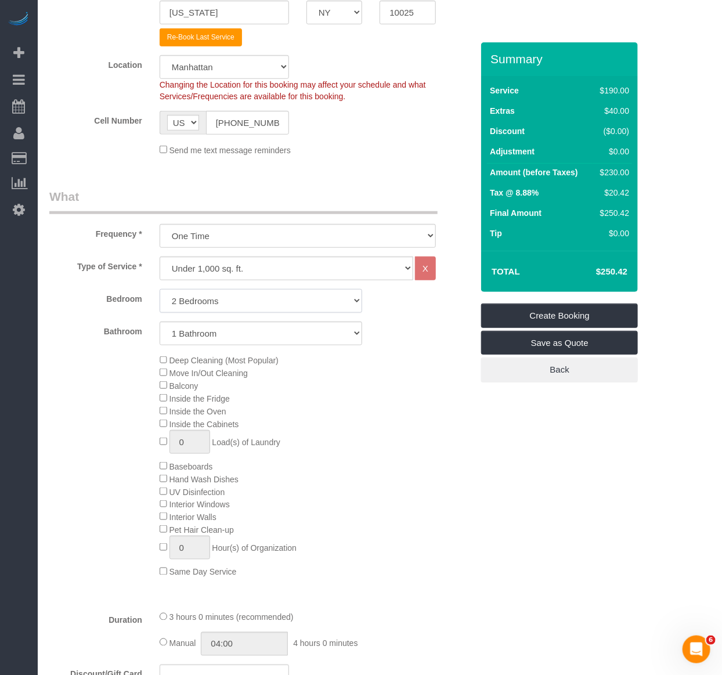
click at [230, 309] on select "Studio 1 Bedroom 2 Bedrooms 3 Bedrooms" at bounding box center [261, 301] width 203 height 24
click at [204, 275] on select "Under 1,000 sq. ft. 1,001 - 1,500 sq. ft. 1,500+ sq. ft. Custom Cleaning Office…" at bounding box center [287, 269] width 254 height 24
select select "213"
click at [160, 257] on select "Under 1,000 sq. ft. 1,001 - 1,500 sq. ft. 1,500+ sq. ft. Custom Cleaning Office…" at bounding box center [287, 269] width 254 height 24
select select "1"
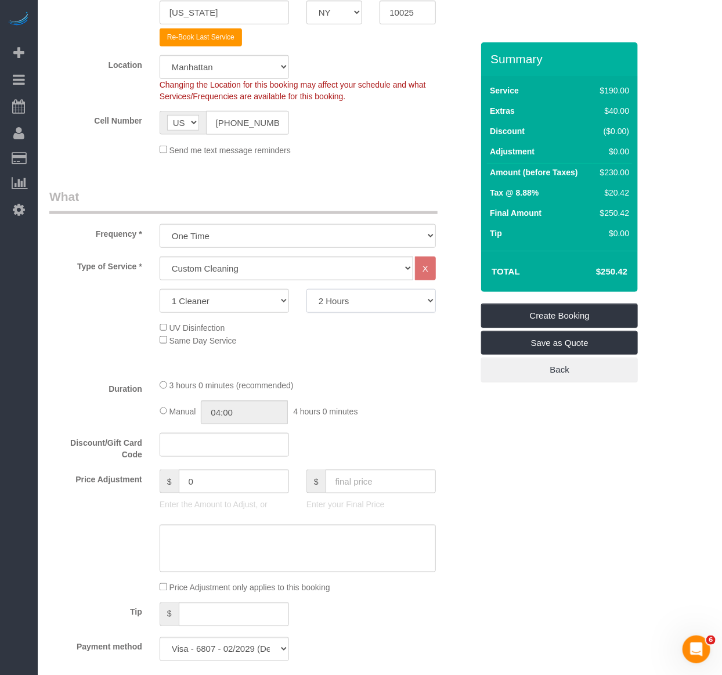
click at [329, 308] on select "2 Hours 2.5 Hours 3 Hours 3.5 Hours 4 Hours 4.5 Hours 5 Hours 5.5 Hours 6 Hours…" at bounding box center [372, 301] width 130 height 24
select select "150"
click at [307, 290] on select "2 Hours 2.5 Hours 3 Hours 3.5 Hours 4 Hours 4.5 Hours 5 Hours 5.5 Hours 6 Hours…" at bounding box center [372, 301] width 130 height 24
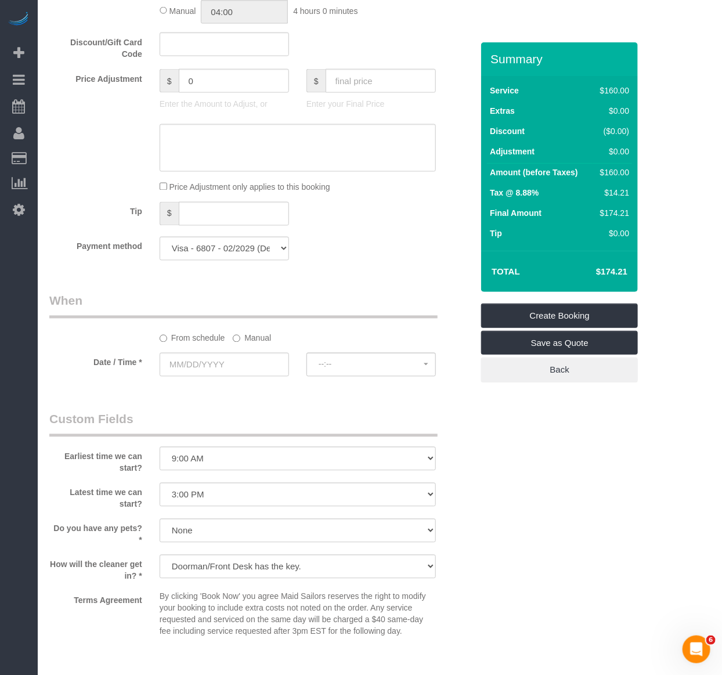
scroll to position [903, 0]
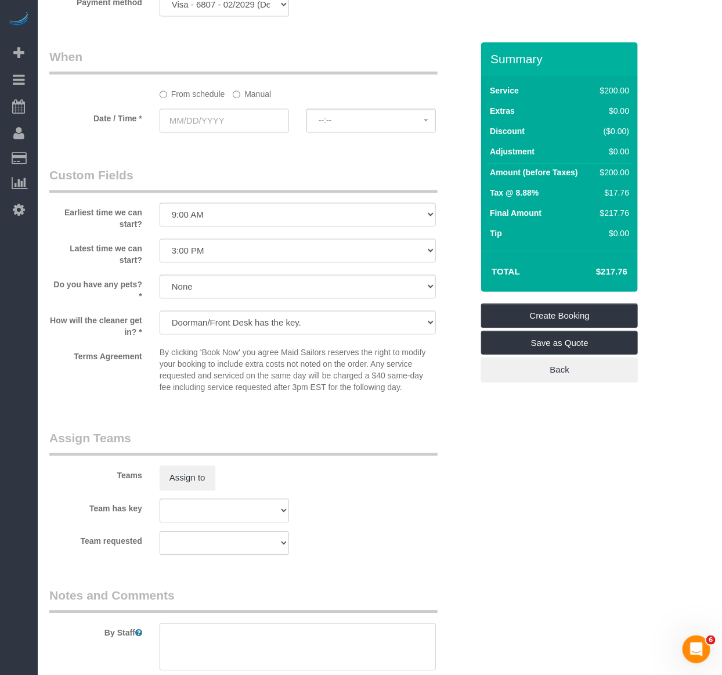
click at [215, 116] on input "text" at bounding box center [225, 121] width 130 height 24
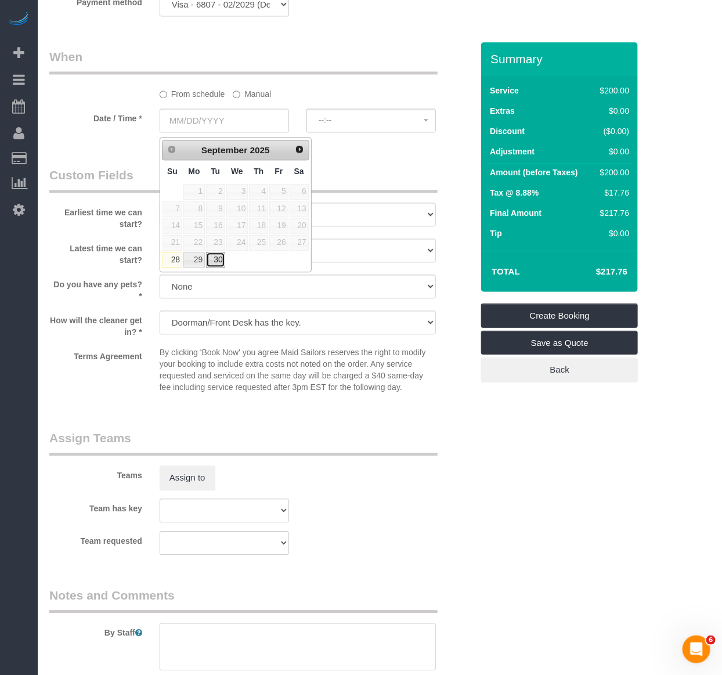
click at [210, 260] on link "30" at bounding box center [215, 260] width 19 height 16
type input "09/30/2025"
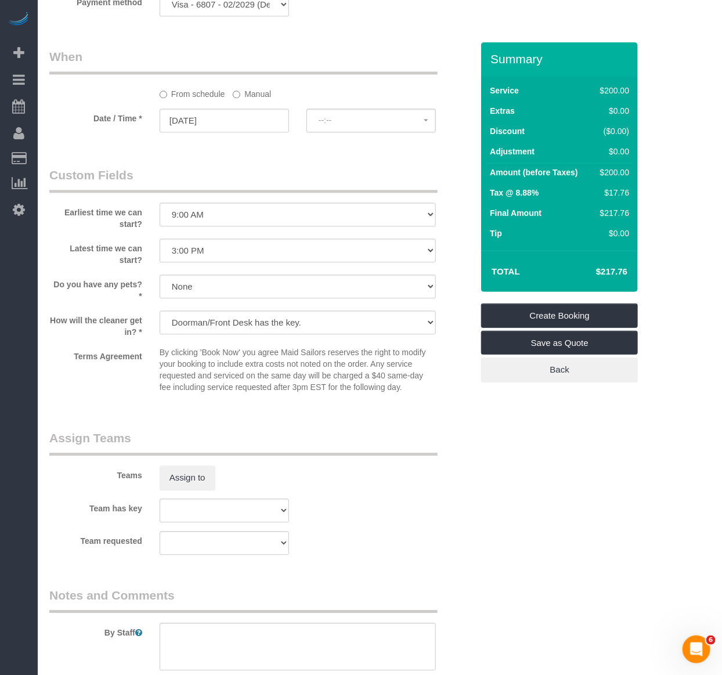
select select "spot11"
click at [257, 128] on input "09/30/2025" at bounding box center [225, 121] width 130 height 24
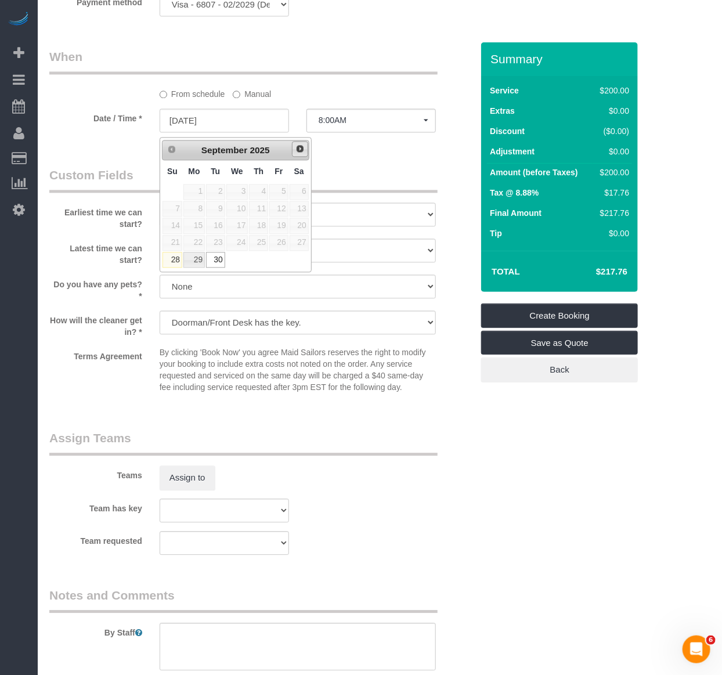
click at [296, 152] on span "Next" at bounding box center [300, 148] width 9 height 9
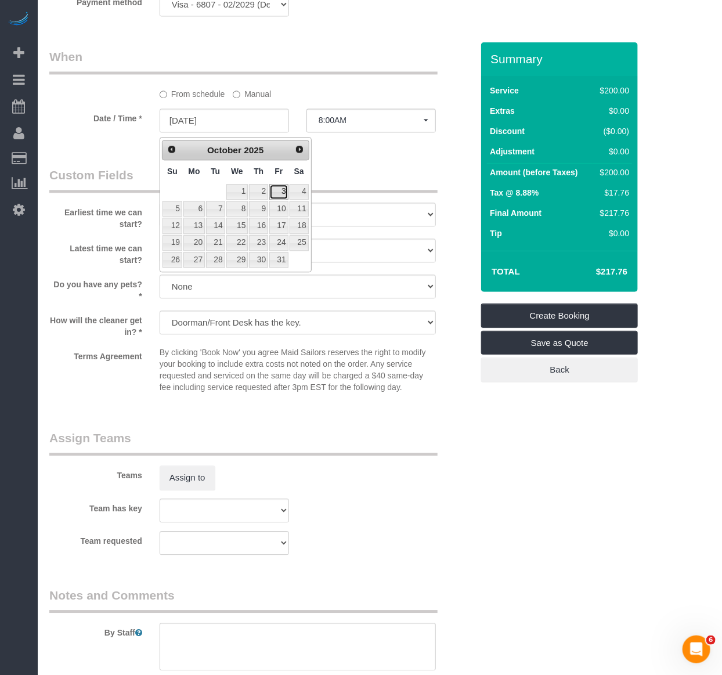
click at [280, 188] on link "3" at bounding box center [278, 192] width 19 height 16
type input "10/03/2025"
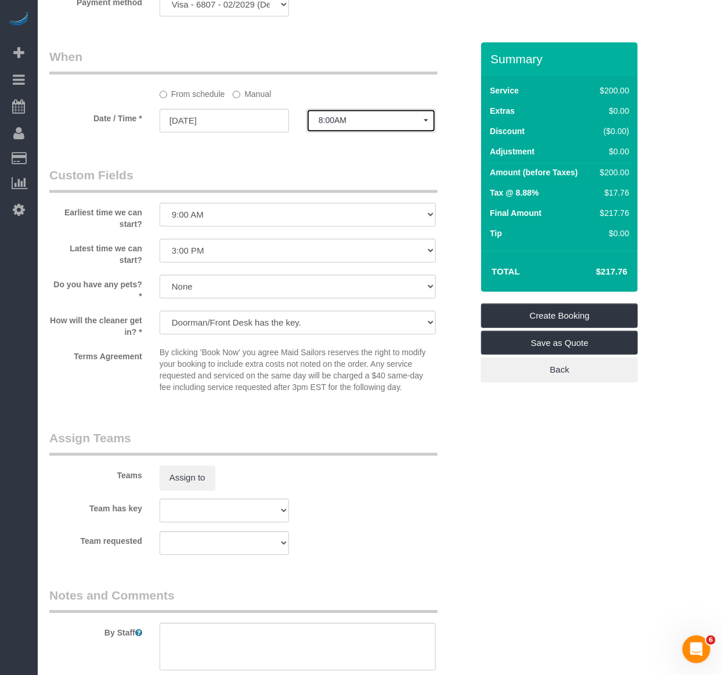
drag, startPoint x: 338, startPoint y: 130, endPoint x: 341, endPoint y: 124, distance: 6.0
click at [339, 125] on span "8:00AM" at bounding box center [371, 120] width 105 height 9
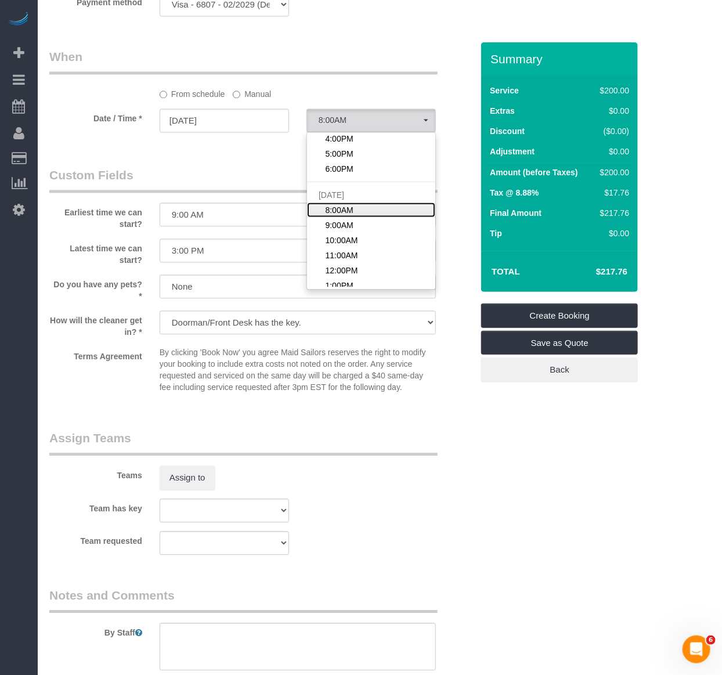
scroll to position [538, 0]
click at [334, 213] on span "8:00AM" at bounding box center [339, 212] width 28 height 12
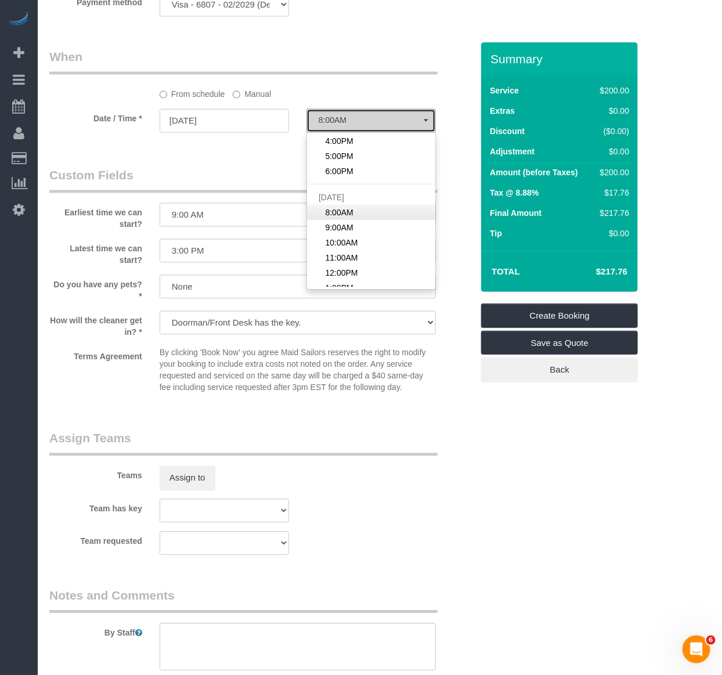
select select "spot45"
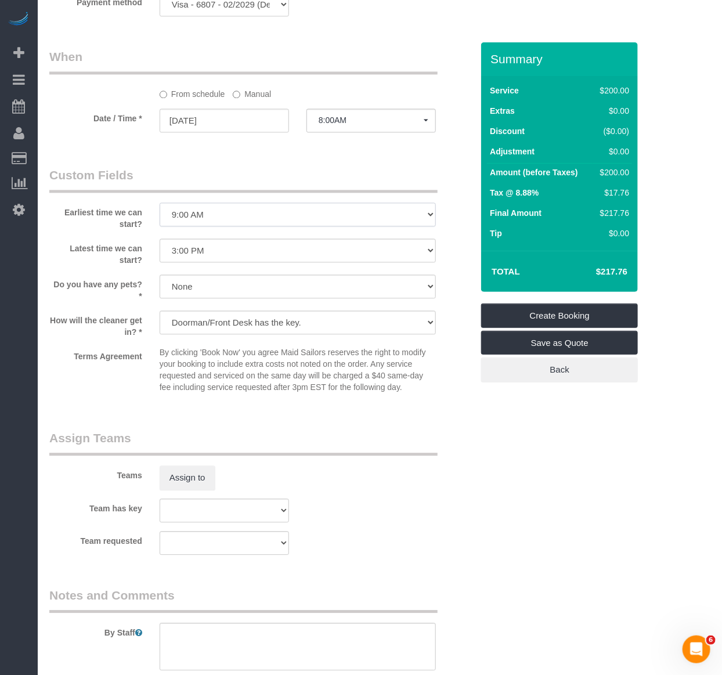
click at [202, 215] on select "I am not flexible, keep my selected time 8:00 AM 9:00 AM 10:00 AM 11:00 AM 12:0…" at bounding box center [298, 215] width 276 height 24
select select "number:56"
click at [160, 207] on select "I am not flexible, keep my selected time 8:00 AM 9:00 AM 10:00 AM 11:00 AM 12:0…" at bounding box center [298, 215] width 276 height 24
click at [233, 197] on div "Earliest time we can start? I am not flexible, keep my selected time 8:00 AM 9:…" at bounding box center [261, 198] width 441 height 63
click at [227, 333] on select "We'll let you in. Doorman/Front Desk has the key. Other (Provide details)" at bounding box center [298, 323] width 276 height 24
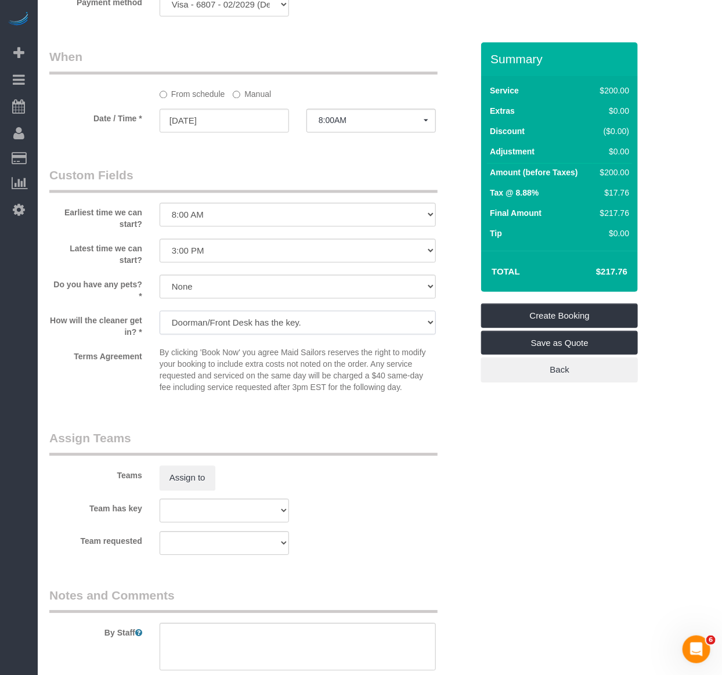
select select "number:5"
click at [160, 315] on select "We'll let you in. Doorman/Front Desk has the key. Other (Provide details)" at bounding box center [298, 323] width 276 height 24
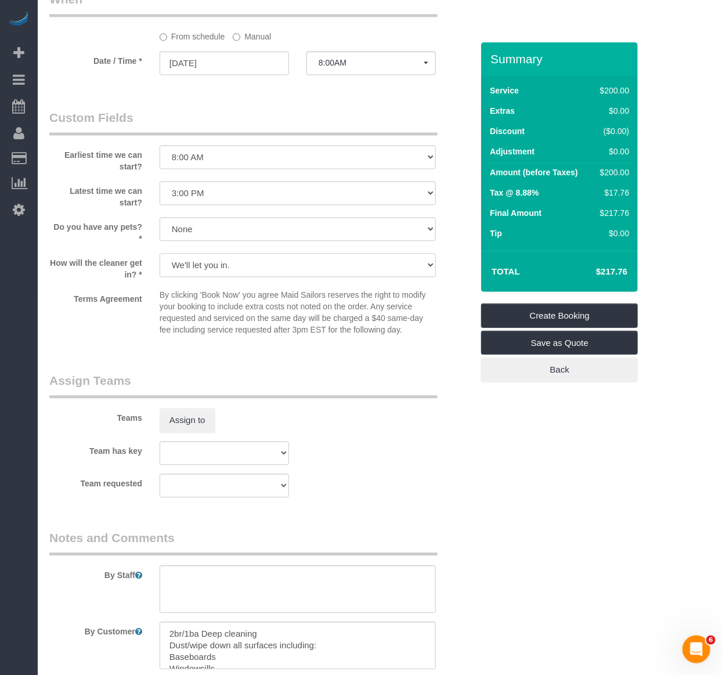
scroll to position [967, 0]
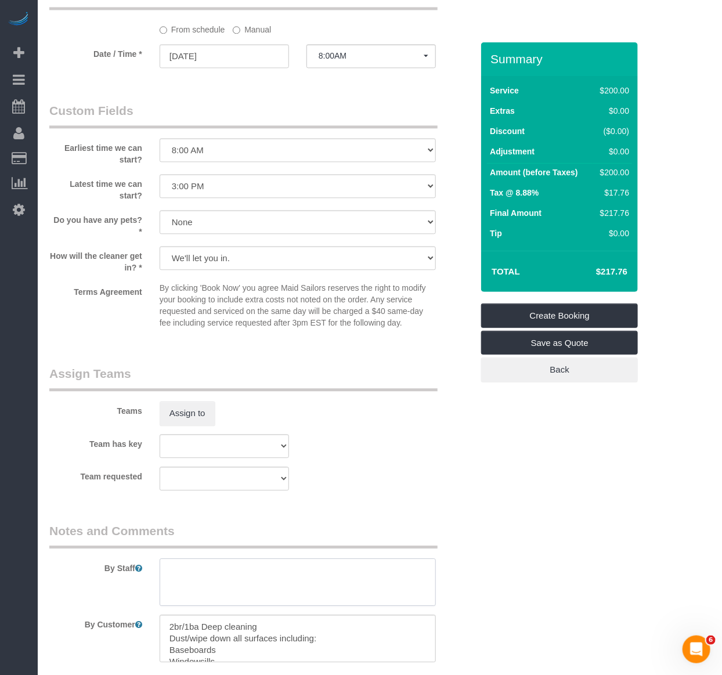
drag, startPoint x: 189, startPoint y: 574, endPoint x: 202, endPoint y: 556, distance: 21.7
click at [189, 571] on textarea at bounding box center [298, 583] width 276 height 48
type textarea "Clean office first - smallest room"
click at [275, 193] on select "I am not flexible, keep my selected time 8:00 AM 9:00 AM 10:00 AM 11:00 AM 12:0…" at bounding box center [298, 186] width 276 height 24
select select "number:90"
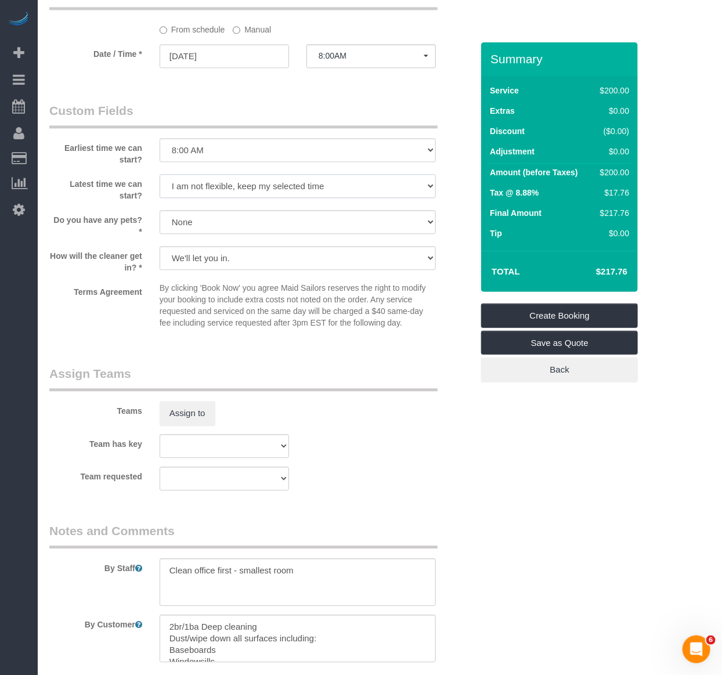
click at [160, 178] on select "I am not flexible, keep my selected time 8:00 AM 9:00 AM 10:00 AM 11:00 AM 12:0…" at bounding box center [298, 186] width 276 height 24
click at [389, 488] on div "Team requested 000- Donna Mercado 000 - Partnerships 000 - TEAM JOB 0 - Christo…" at bounding box center [261, 479] width 441 height 24
click at [303, 573] on textarea at bounding box center [298, 583] width 276 height 48
click at [197, 593] on textarea at bounding box center [298, 583] width 276 height 48
click at [200, 585] on textarea at bounding box center [298, 583] width 276 height 48
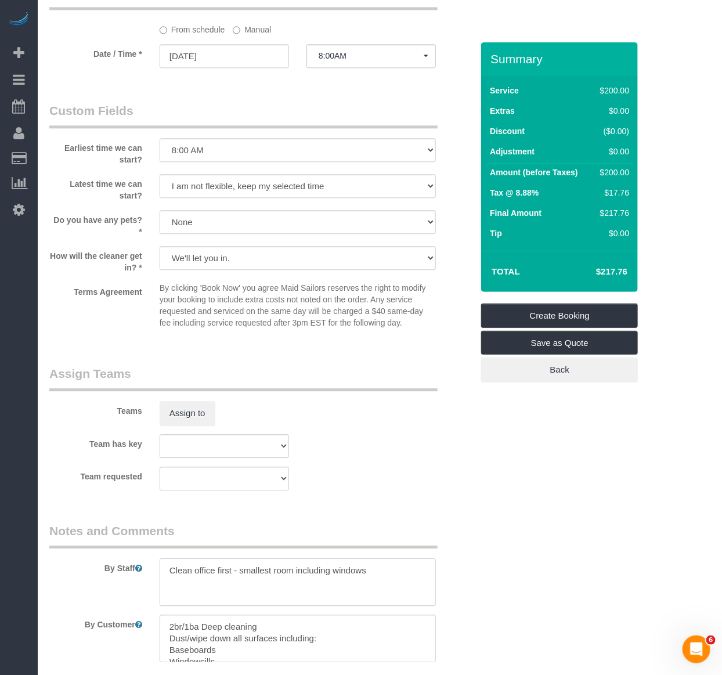
click at [250, 574] on textarea at bounding box center [298, 583] width 276 height 48
click at [332, 571] on textarea at bounding box center [298, 583] width 276 height 48
click at [292, 585] on textarea at bounding box center [298, 583] width 276 height 48
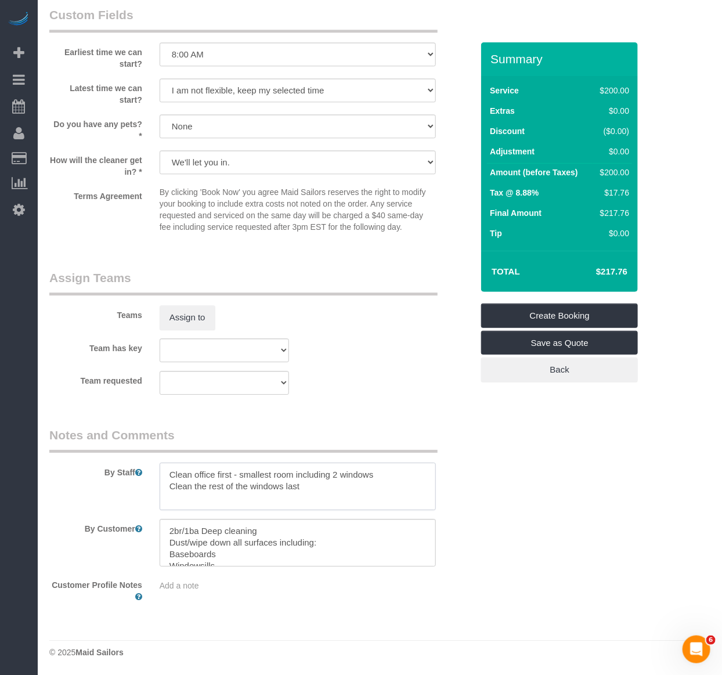
scroll to position [1067, 0]
type textarea "Clean office first - smallest room including 2 windows Clean the rest of the wi…"
click at [180, 554] on textarea at bounding box center [298, 543] width 276 height 48
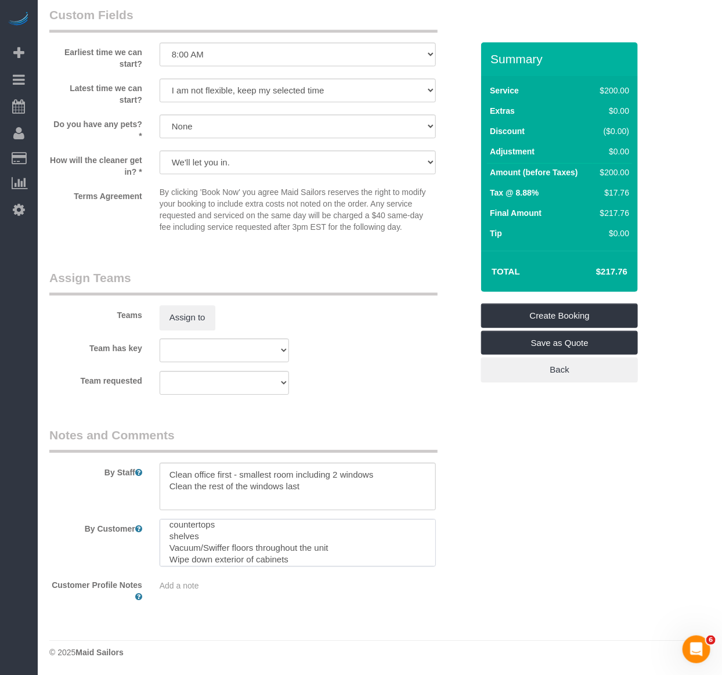
click at [167, 526] on textarea at bounding box center [298, 543] width 276 height 48
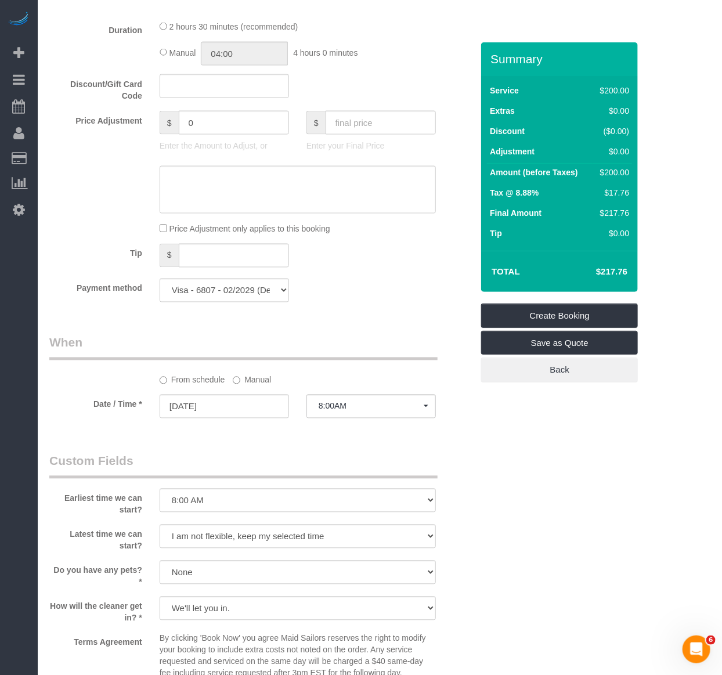
scroll to position [616, 0]
click at [237, 298] on select "Visa - 6807 - 02/2029 (Default) Add Credit Card ─────────────── Cash Check Payp…" at bounding box center [225, 292] width 130 height 24
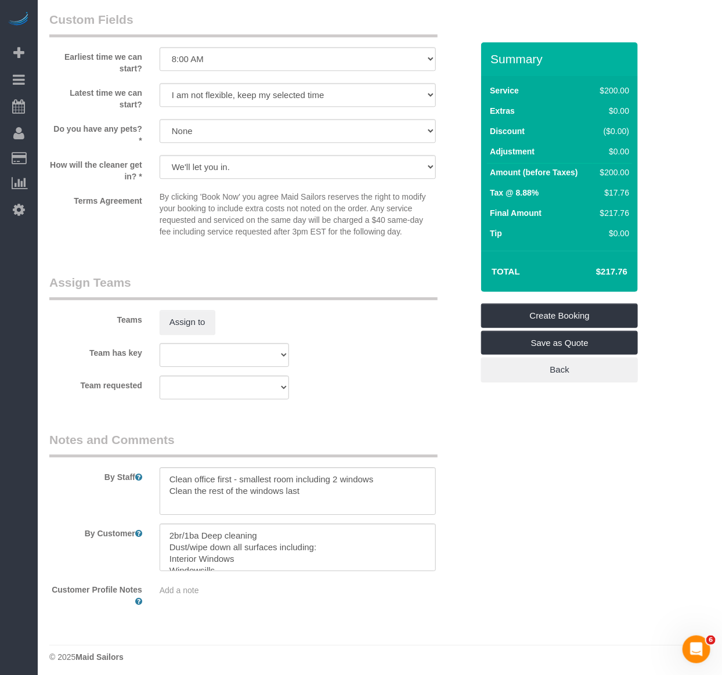
scroll to position [1067, 0]
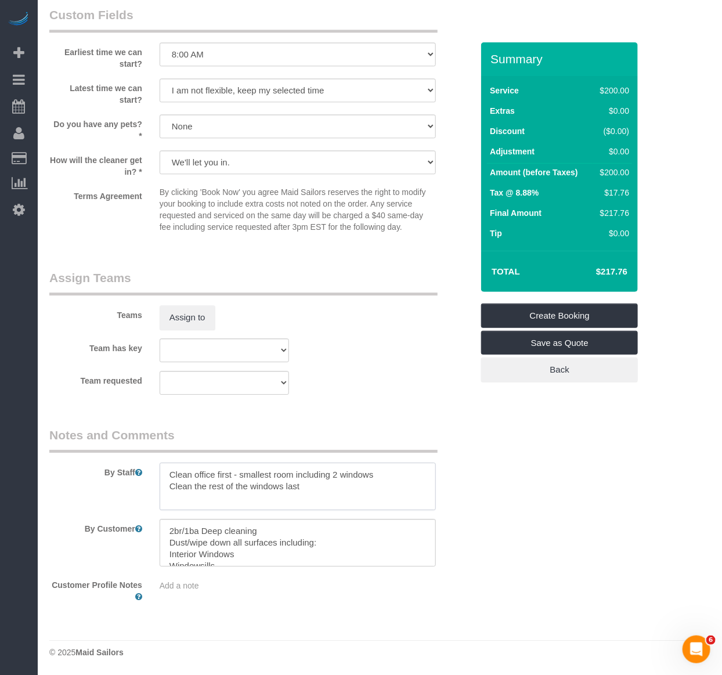
click at [311, 486] on textarea at bounding box center [298, 487] width 276 height 48
click at [213, 544] on textarea at bounding box center [298, 543] width 276 height 48
drag, startPoint x: 317, startPoint y: 542, endPoint x: 166, endPoint y: 539, distance: 151.6
click at [166, 539] on textarea at bounding box center [298, 543] width 276 height 48
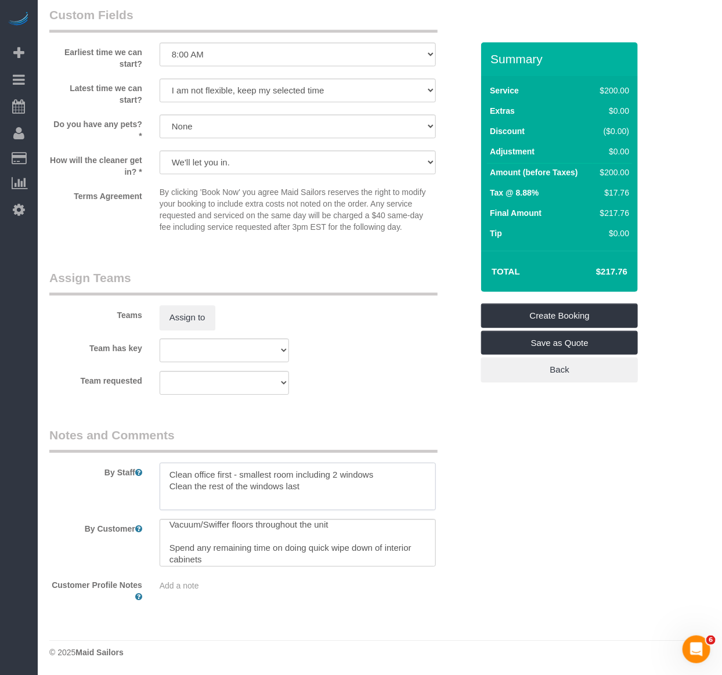
drag, startPoint x: 310, startPoint y: 484, endPoint x: 113, endPoint y: 484, distance: 197.4
click at [113, 484] on div "By Staff" at bounding box center [261, 469] width 441 height 84
click at [240, 486] on textarea at bounding box center [298, 487] width 276 height 48
drag, startPoint x: 310, startPoint y: 490, endPoint x: 106, endPoint y: 426, distance: 213.8
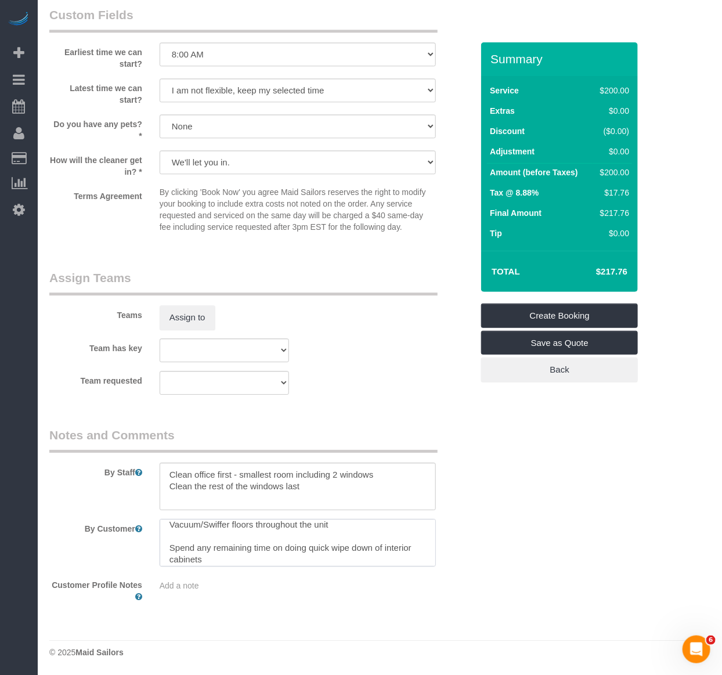
scroll to position [70, 0]
drag, startPoint x: 206, startPoint y: 559, endPoint x: 136, endPoint y: 545, distance: 71.1
click at [136, 545] on div "By Customer" at bounding box center [261, 543] width 441 height 48
paste textarea "Clean office first - smallest room including 2 windows Clean the rest of the wi…"
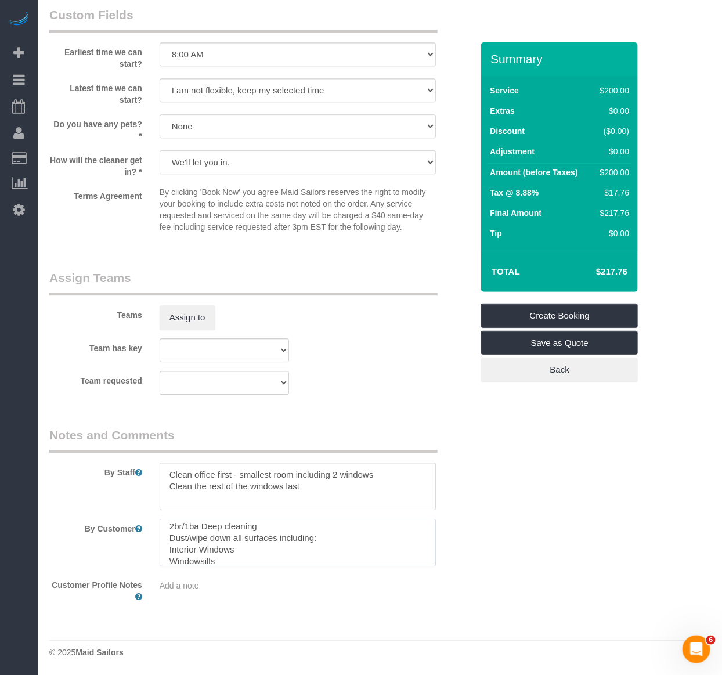
click at [211, 525] on textarea at bounding box center [298, 543] width 276 height 48
drag, startPoint x: 164, startPoint y: 549, endPoint x: 254, endPoint y: 549, distance: 90.6
click at [254, 549] on textarea at bounding box center [298, 543] width 276 height 48
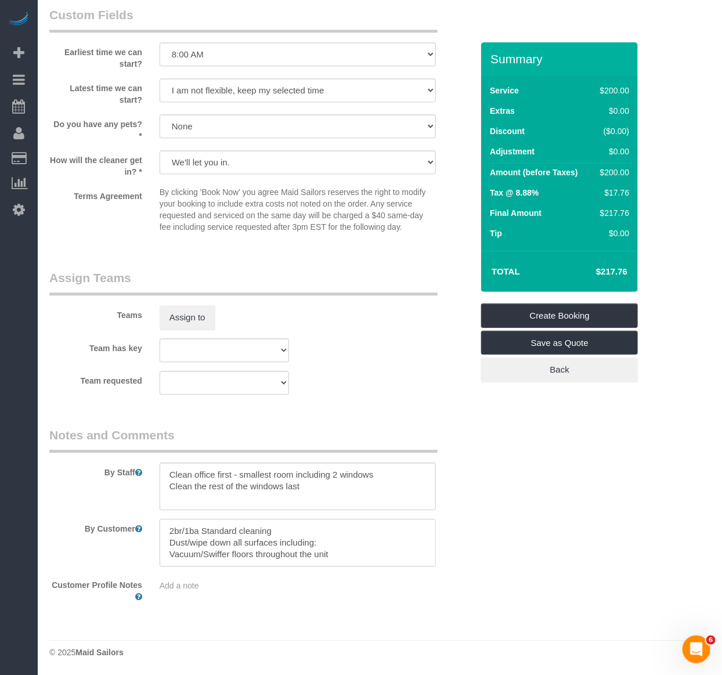
drag, startPoint x: 326, startPoint y: 535, endPoint x: 159, endPoint y: 540, distance: 166.7
click at [160, 540] on textarea at bounding box center [298, 543] width 276 height 48
click at [229, 542] on textarea at bounding box center [298, 543] width 276 height 48
click at [294, 542] on textarea at bounding box center [298, 543] width 276 height 48
click at [310, 550] on textarea at bounding box center [298, 543] width 276 height 48
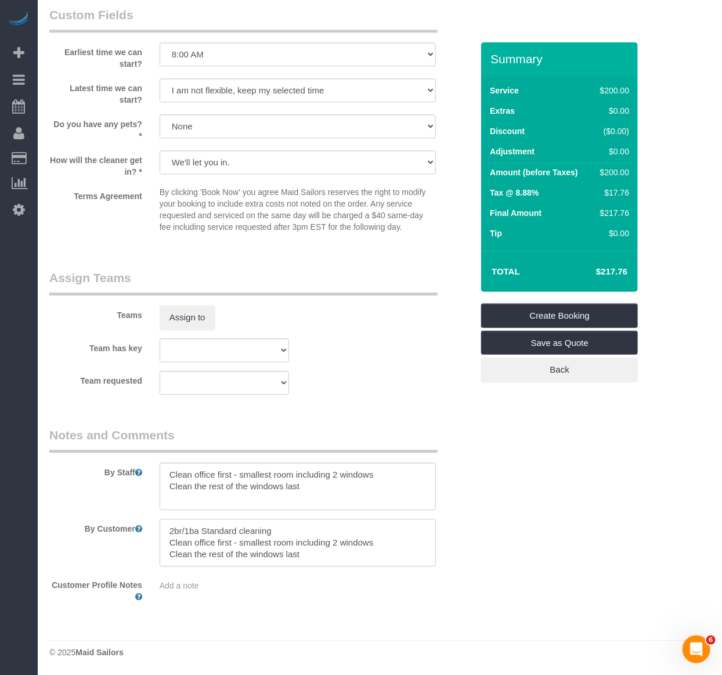
click at [182, 549] on textarea at bounding box center [298, 543] width 276 height 48
click at [336, 558] on textarea at bounding box center [298, 543] width 276 height 48
type textarea "2br/1ba Standard cleaning Clean office first - smallest room including 2 window…"
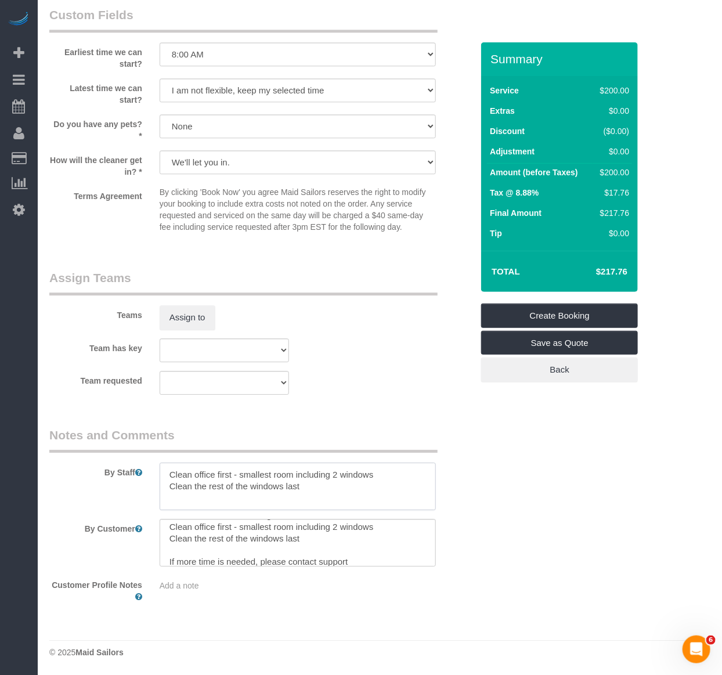
drag, startPoint x: 334, startPoint y: 485, endPoint x: -524, endPoint y: 334, distance: 872.1
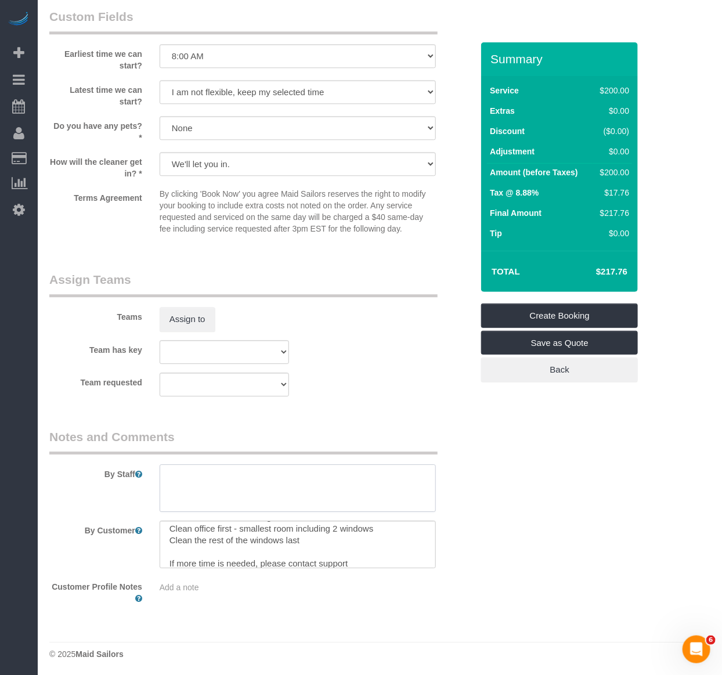
scroll to position [1067, 0]
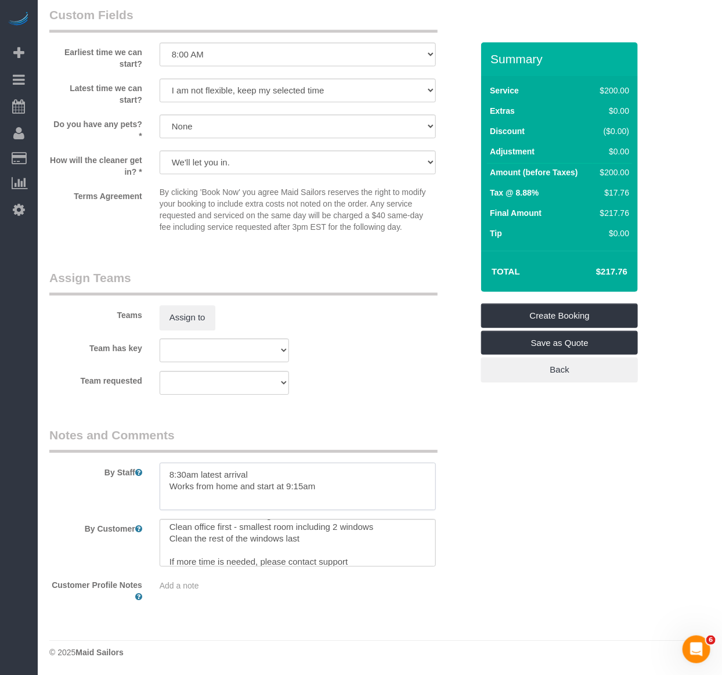
type textarea "8:30am latest arrival Works from home and start at 9:15am"
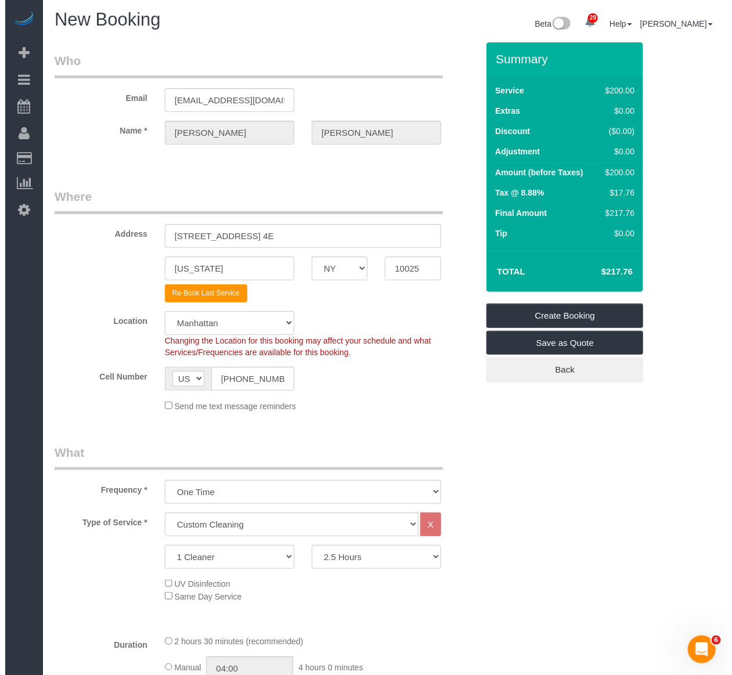
scroll to position [0, 0]
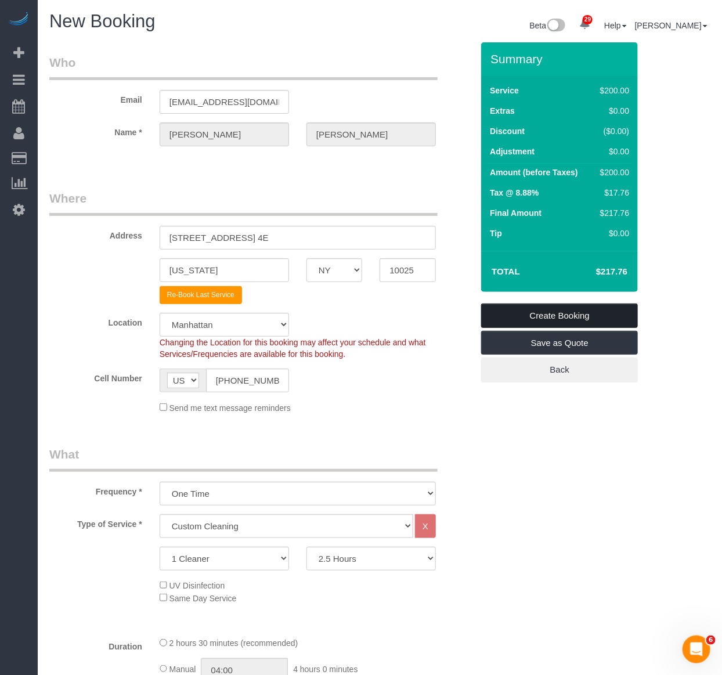
click at [573, 315] on link "Create Booking" at bounding box center [559, 316] width 157 height 24
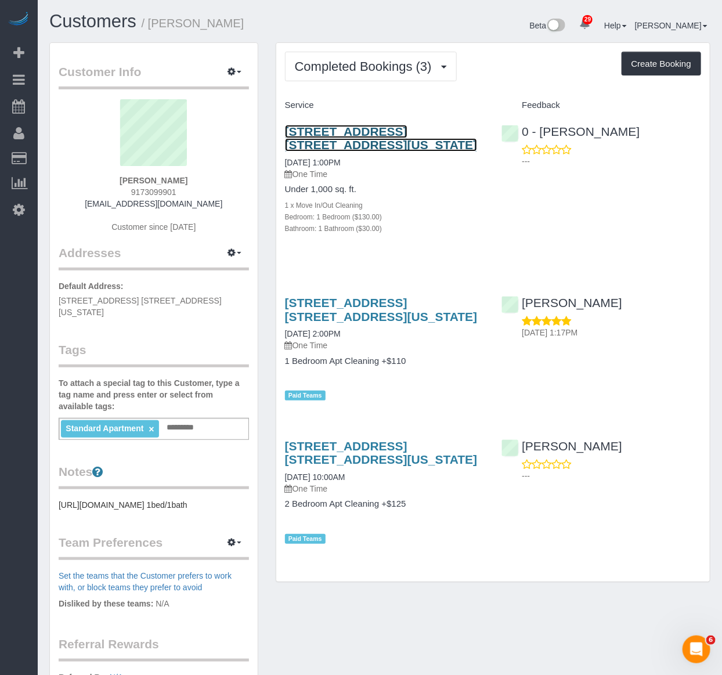
click at [379, 127] on link "155 East 38th Street, Apt. 8k, New York, NY 10016" at bounding box center [381, 138] width 193 height 27
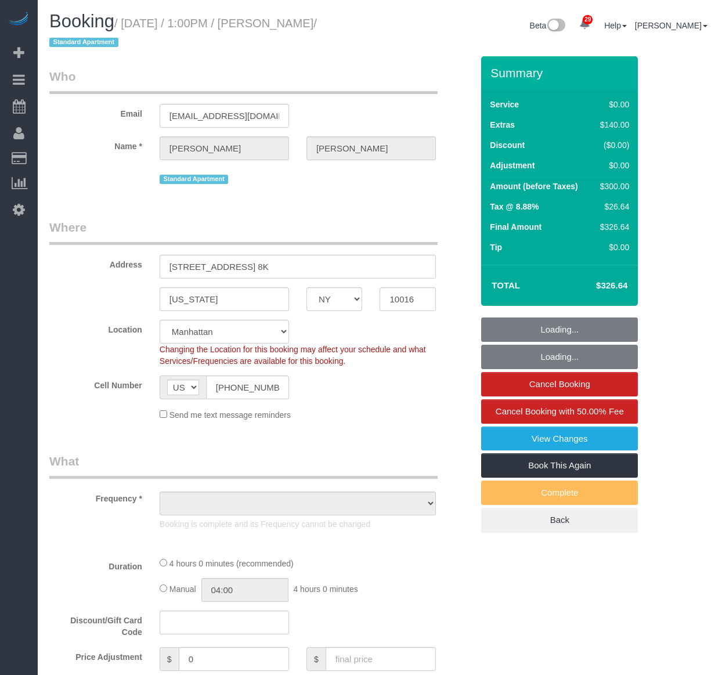
select select "NY"
select select "number:89"
select select "number:73"
select select "number:15"
select select "number:6"
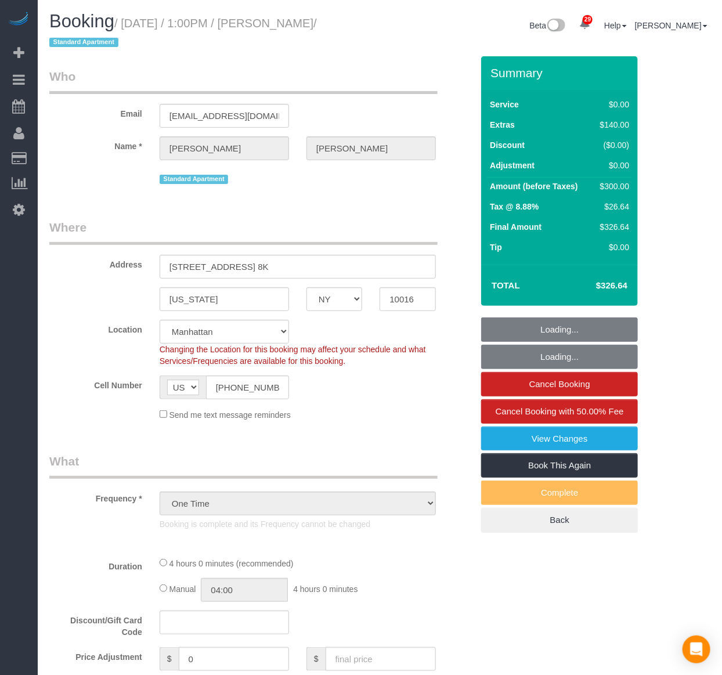
select select "object:971"
select select "string:stripe-pm_1SAu2Y4VGloSiKo73BCX13uq"
select select "1"
select select "spot1"
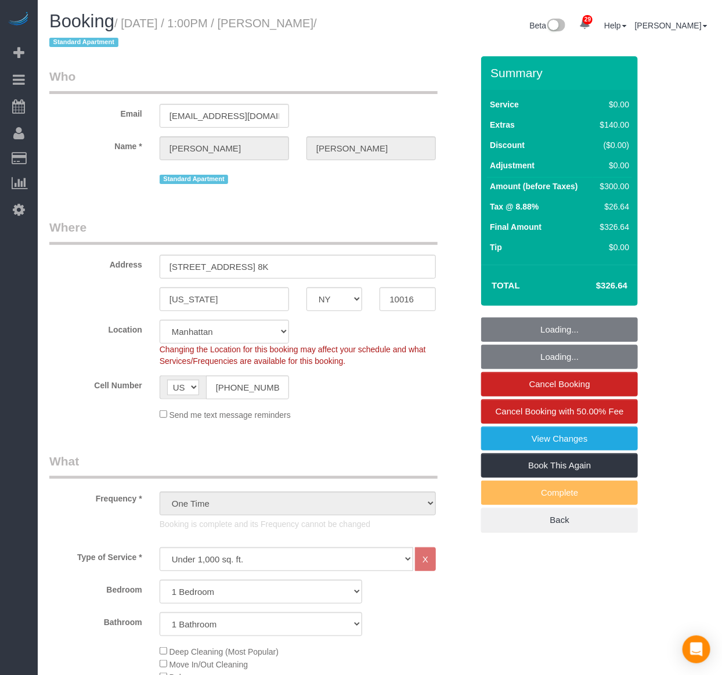
select select "object:1503"
select select "1"
